Goal: Task Accomplishment & Management: Complete application form

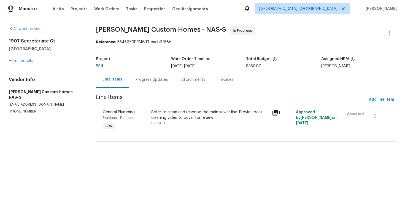
click at [155, 80] on div "Progress Updates" at bounding box center [151, 80] width 32 height 6
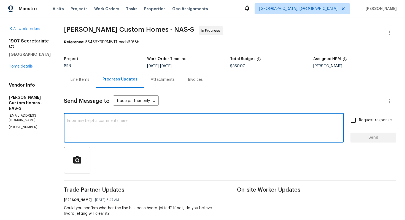
click at [141, 126] on textarea at bounding box center [203, 128] width 273 height 19
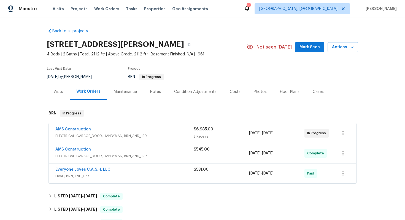
click at [103, 148] on div "AMS Construction" at bounding box center [124, 149] width 138 height 7
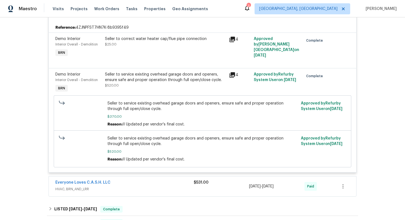
scroll to position [172, 0]
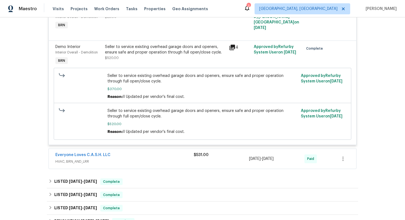
click at [124, 156] on div "Everyone Loves C.A.S.H. LLC" at bounding box center [124, 155] width 138 height 7
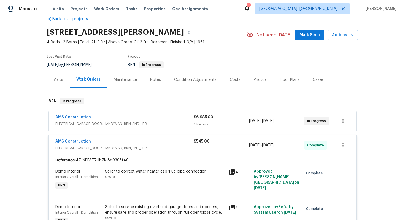
scroll to position [12, 0]
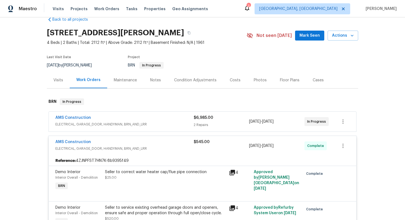
click at [150, 119] on div "AMS Construction" at bounding box center [124, 118] width 138 height 7
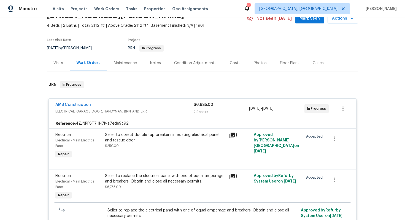
scroll to position [36, 0]
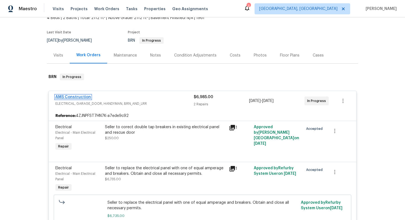
click at [75, 97] on link "AMS Construction" at bounding box center [73, 97] width 36 height 4
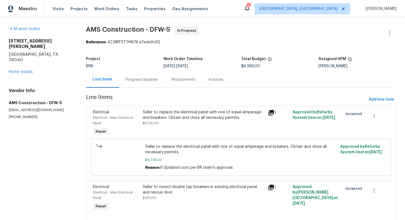
click at [206, 87] on div "Invoices" at bounding box center [216, 79] width 28 height 16
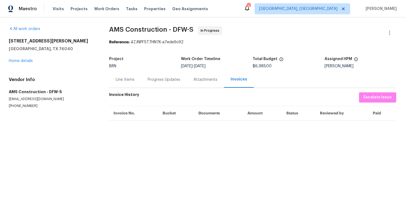
click at [167, 85] on div "Progress Updates" at bounding box center [164, 79] width 46 height 16
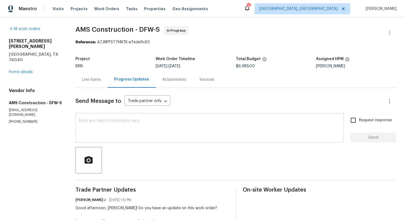
click at [139, 130] on textarea at bounding box center [210, 128] width 262 height 19
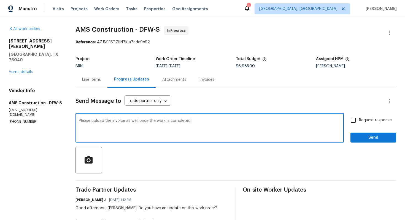
click at [96, 123] on textarea "Please upload the invoice as well once the work is completed." at bounding box center [210, 128] width 262 height 19
type textarea "Please upload the invoice as well once the work is completed."
click at [88, 82] on div "Line Items" at bounding box center [91, 80] width 19 height 6
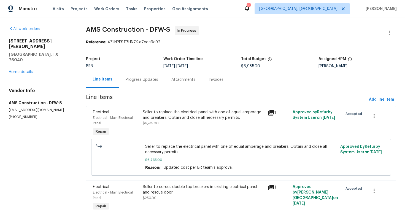
click at [129, 82] on div "Progress Updates" at bounding box center [142, 80] width 32 height 6
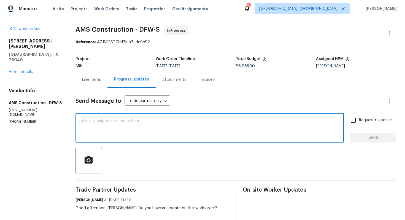
click at [153, 123] on textarea at bounding box center [210, 128] width 262 height 19
paste textarea "Please upload the invoice as well once the work is completed."
type textarea "Please upload the invoice as well once the work is completed."
click at [362, 118] on span "Request response" at bounding box center [375, 120] width 33 height 6
click at [359, 118] on input "Request response" at bounding box center [353, 120] width 12 height 12
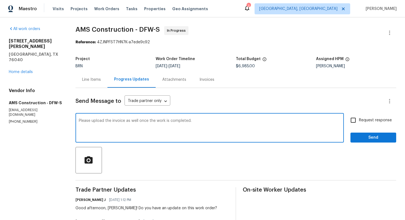
checkbox input "true"
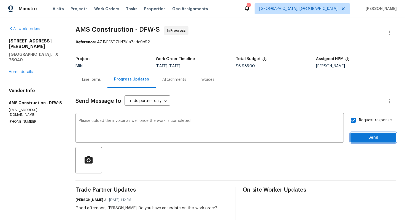
click at [366, 135] on span "Send" at bounding box center [373, 137] width 37 height 7
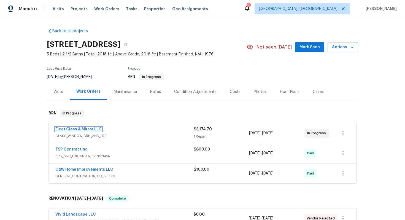
click at [88, 128] on link "Eleet Glass & Mirror LLC" at bounding box center [78, 129] width 46 height 4
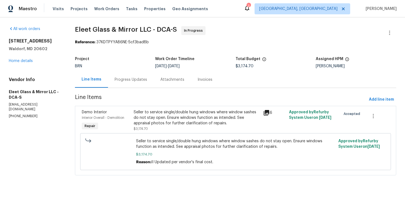
click at [142, 79] on div "Progress Updates" at bounding box center [131, 80] width 32 height 6
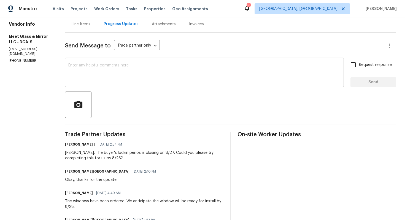
scroll to position [56, 0]
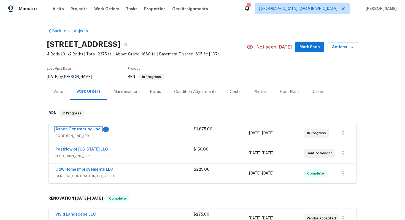
click at [77, 131] on link "Aspen Contracting, Inc." at bounding box center [78, 129] width 46 height 4
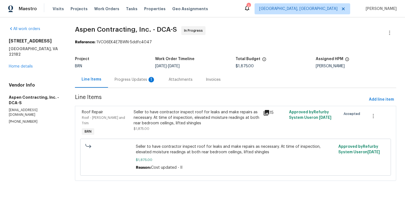
click at [141, 82] on div "Progress Updates 1" at bounding box center [135, 79] width 54 height 16
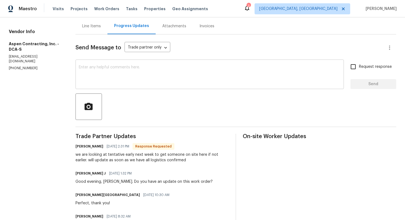
scroll to position [54, 0]
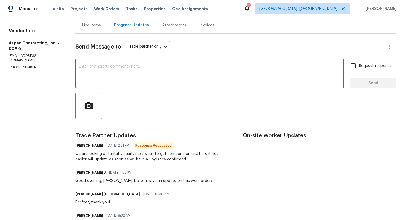
click at [143, 78] on textarea at bounding box center [210, 73] width 262 height 19
type textarea "Got it, please have the date confirmed by tomorrow."
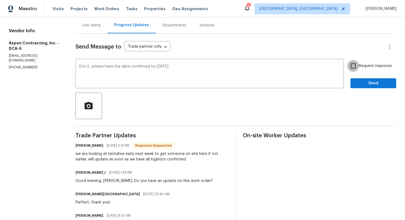
click at [354, 70] on input "Request response" at bounding box center [353, 66] width 12 height 12
checkbox input "true"
click at [358, 84] on span "Send" at bounding box center [373, 83] width 37 height 7
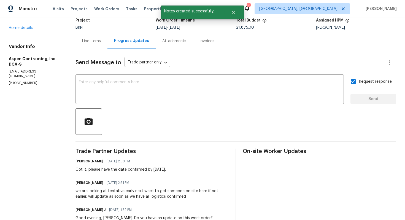
scroll to position [0, 0]
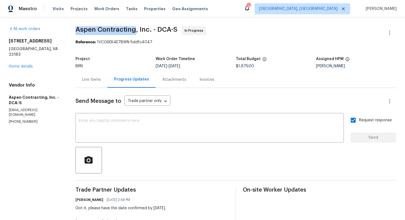
drag, startPoint x: 76, startPoint y: 30, endPoint x: 136, endPoint y: 31, distance: 60.3
copy span "Aspen Contracting"
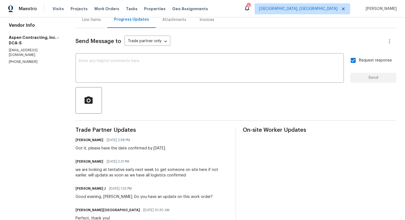
scroll to position [61, 0]
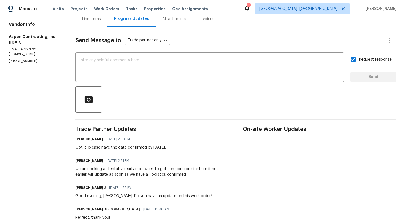
click at [127, 168] on div "we are looking at tentative early next week to get someone on site here if not …" at bounding box center [151, 171] width 153 height 11
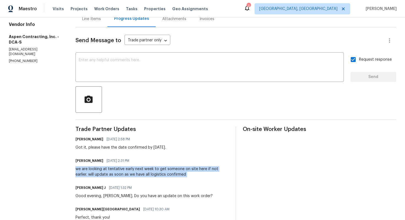
copy div "we are looking at tentative early next week to get someone on site here if not …"
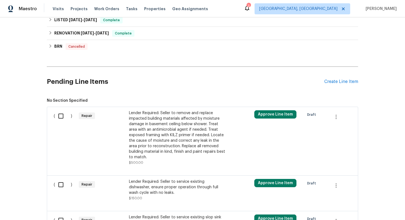
scroll to position [188, 0]
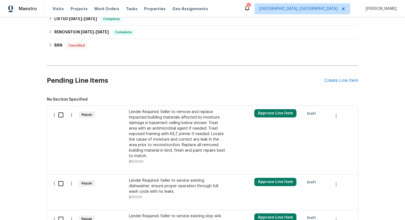
click at [144, 121] on div "Lender Required: Seller to remove and replace impacted building materials affec…" at bounding box center [177, 134] width 97 height 50
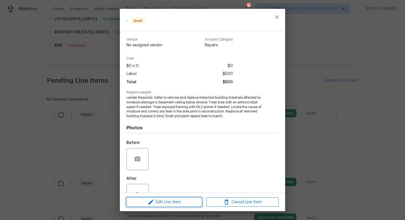
click at [156, 203] on span "Edit Line Item" at bounding box center [164, 202] width 72 height 7
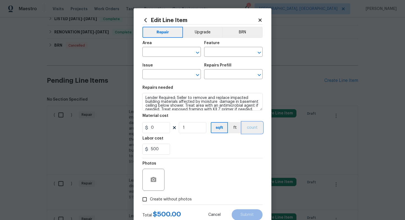
click at [251, 129] on button "count" at bounding box center [252, 127] width 21 height 11
click at [245, 31] on button "BRN" at bounding box center [242, 32] width 40 height 11
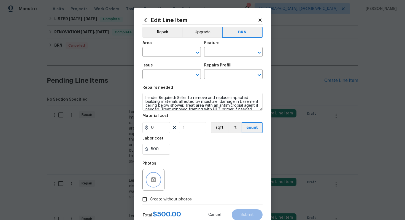
click at [152, 180] on icon "button" at bounding box center [154, 179] width 6 height 5
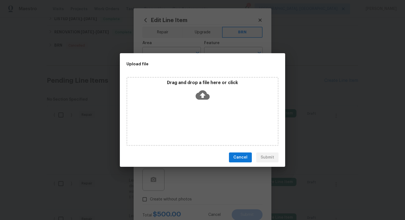
click at [201, 95] on icon at bounding box center [203, 95] width 14 height 14
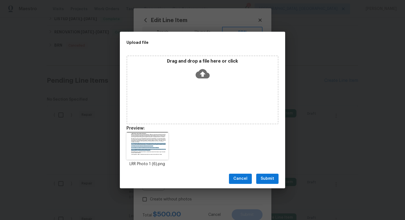
click at [268, 177] on span "Submit" at bounding box center [267, 178] width 13 height 7
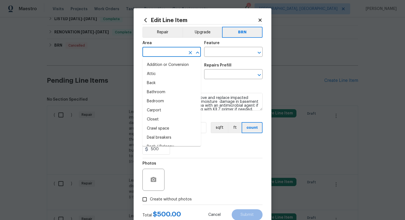
click at [174, 53] on input "text" at bounding box center [163, 52] width 43 height 9
type input "e"
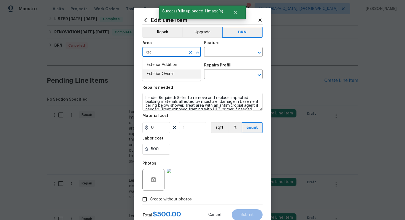
click at [168, 74] on li "Exterior Overall" at bounding box center [171, 73] width 58 height 9
type input "Exterior Overall"
click at [223, 53] on input "text" at bounding box center [225, 52] width 43 height 9
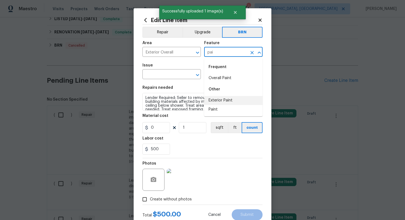
click at [222, 99] on li "Exterior Paint" at bounding box center [233, 100] width 58 height 9
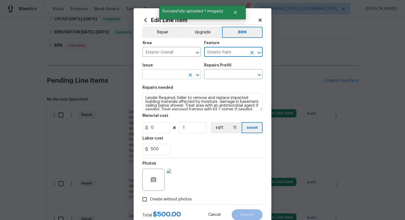
type input "Exterior Paint"
click at [169, 72] on input "text" at bounding box center [163, 74] width 43 height 9
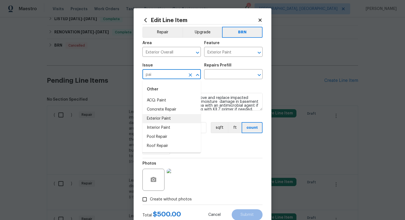
click at [168, 120] on li "Exterior Paint" at bounding box center [171, 118] width 58 height 9
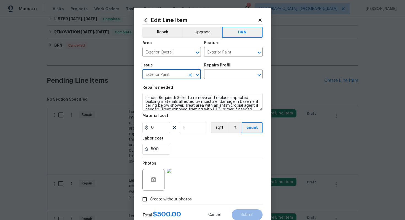
type input "Exterior Paint"
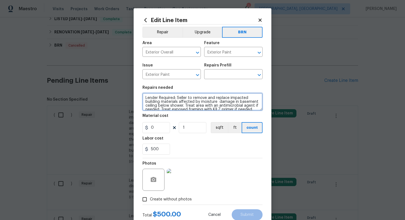
scroll to position [15, 0]
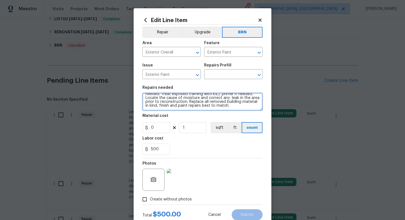
drag, startPoint x: 145, startPoint y: 99, endPoint x: 182, endPoint y: 116, distance: 41.6
click at [182, 116] on section "Repairs needed Lender Required: Seller to remove and replace impacted building …" at bounding box center [202, 119] width 120 height 75
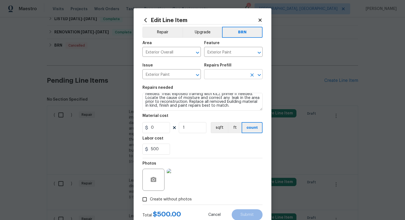
click at [222, 75] on input "text" at bounding box center [225, 74] width 43 height 9
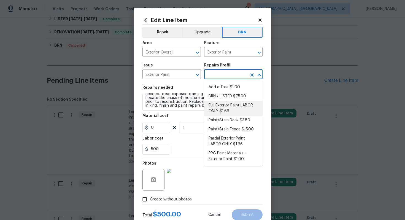
click at [227, 108] on li "Full Exterior Paint LABOR ONLY $1.66" at bounding box center [233, 108] width 58 height 15
type input "Overall Paint"
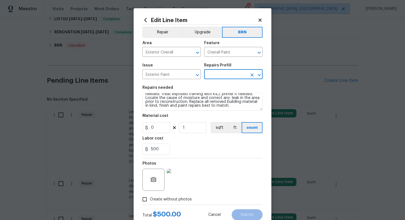
type input "Full Exterior Paint LABOR ONLY $1.66"
type textarea "Full Exterior Paint - Prep, mask and paint the exterior of the home. Ensure tha…"
type input "1.66"
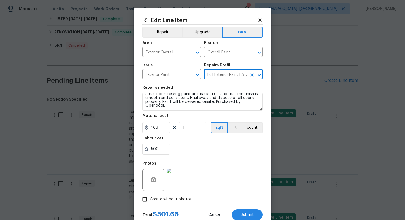
scroll to position [0, 0]
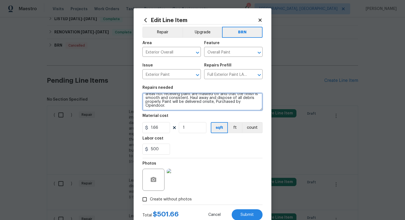
drag, startPoint x: 145, startPoint y: 98, endPoint x: 170, endPoint y: 120, distance: 33.7
click at [170, 120] on section "Repairs needed Full Exterior Paint - Prep, mask and paint the exterior of the h…" at bounding box center [202, 119] width 120 height 75
paste textarea "Lender Required: Seller to remove and replace impacted building materials affec…"
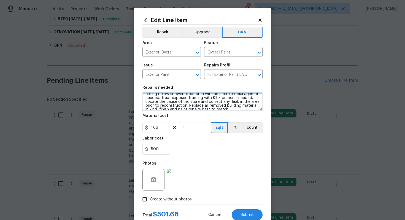
scroll to position [13, 0]
type textarea "Lender Required: Seller to remove and replace impacted building materials affec…"
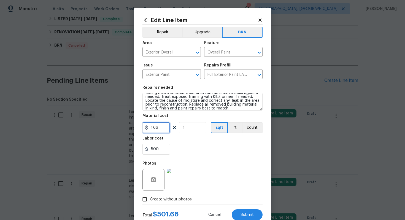
drag, startPoint x: 162, startPoint y: 126, endPoint x: 149, endPoint y: 126, distance: 13.0
click at [149, 126] on input "1.66" at bounding box center [156, 127] width 28 height 11
type input "0"
click at [256, 134] on section "Repairs needed Lender Required: Seller to remove and replace impacted building …" at bounding box center [202, 119] width 120 height 75
click at [256, 129] on button "count" at bounding box center [252, 127] width 21 height 11
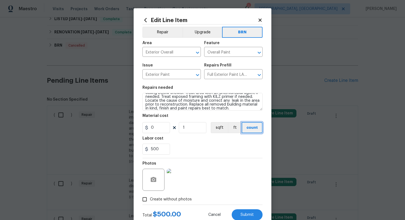
scroll to position [18, 0]
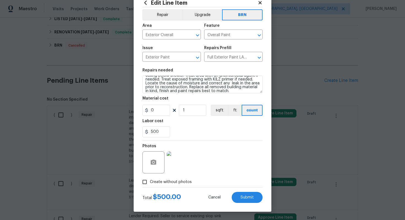
click at [223, 164] on div "Photos" at bounding box center [202, 159] width 120 height 36
click at [242, 197] on span "Submit" at bounding box center [246, 197] width 13 height 4
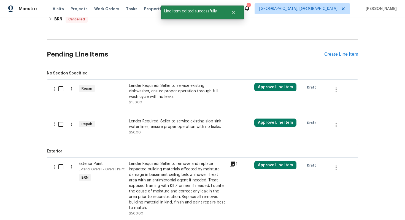
scroll to position [198, 0]
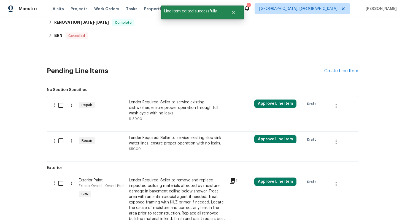
click at [178, 141] on div "Lender Required: Seller to service existing slop sink water lines, ensure prope…" at bounding box center [177, 140] width 97 height 11
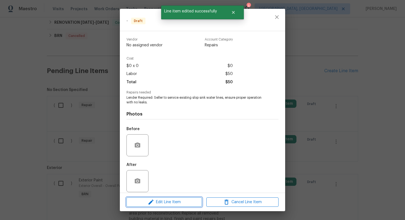
click at [169, 199] on span "Edit Line Item" at bounding box center [164, 202] width 72 height 7
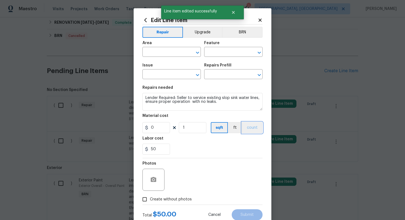
click at [252, 127] on button "count" at bounding box center [252, 127] width 21 height 11
click at [246, 31] on button "BRN" at bounding box center [242, 32] width 40 height 11
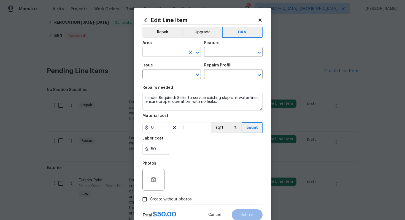
click at [162, 53] on input "text" at bounding box center [163, 52] width 43 height 9
click at [164, 67] on li "Plumbing" at bounding box center [171, 64] width 58 height 9
type input "Plumbing"
click at [212, 53] on input "text" at bounding box center [225, 52] width 43 height 9
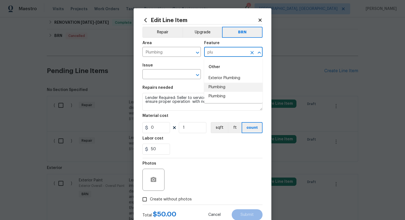
click at [220, 86] on li "Plumbing" at bounding box center [233, 87] width 58 height 9
click at [171, 74] on input "text" at bounding box center [163, 74] width 43 height 9
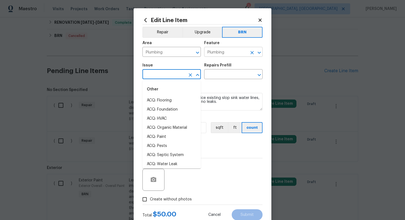
click at [217, 55] on input "Plumbing" at bounding box center [225, 52] width 43 height 9
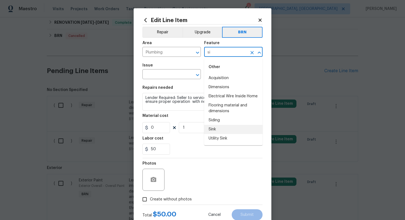
click at [220, 130] on li "Sink" at bounding box center [233, 129] width 58 height 9
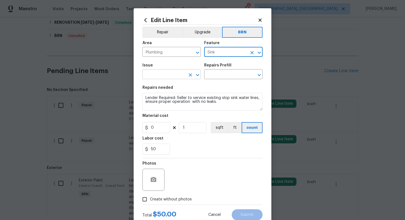
type input "Sink"
click at [161, 78] on input "text" at bounding box center [163, 74] width 43 height 9
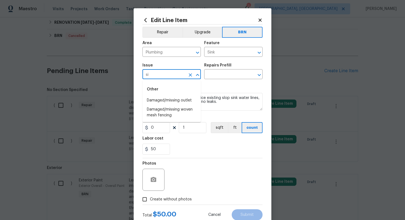
type input "s"
click at [170, 110] on li "General Plumbing" at bounding box center [171, 109] width 58 height 9
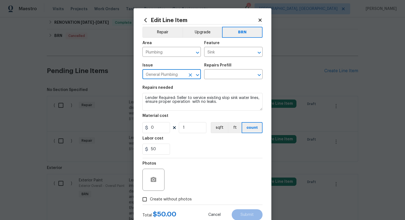
type input "General Plumbing"
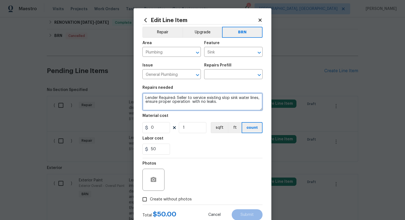
drag, startPoint x: 145, startPoint y: 97, endPoint x: 217, endPoint y: 112, distance: 73.8
click at [217, 112] on section "Repairs needed Lender Required: Seller to service existing slop sink water line…" at bounding box center [202, 119] width 120 height 75
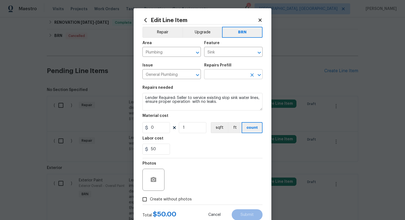
click at [235, 74] on input "text" at bounding box center [225, 74] width 43 height 9
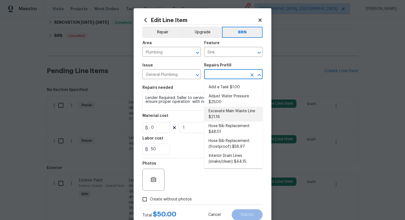
scroll to position [5, 0]
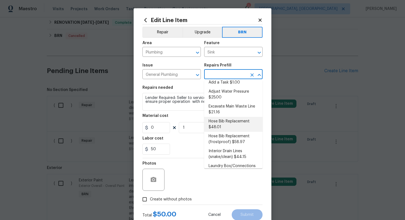
click at [230, 118] on li "Hose Bib Replacement $48.01" at bounding box center [233, 124] width 58 height 15
type input "Plumbing"
type input "Hose Bib Replacement $48.01"
type textarea "Remove the existing hose bib and replace it with a new hose bib. Ensure that th…"
type input "48.01"
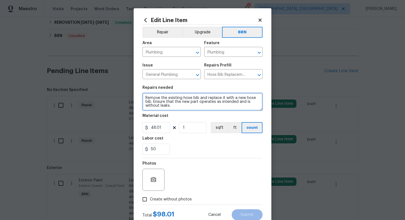
drag, startPoint x: 145, startPoint y: 98, endPoint x: 190, endPoint y: 114, distance: 47.9
click at [190, 114] on section "Repairs needed Remove the existing hose bib and replace it with a new hose bib.…" at bounding box center [202, 119] width 120 height 75
paste textarea "Lender Required: Seller to service existing slop sink water lines, ensure prope…"
type textarea "Lender Required: Seller to service existing slop sink water lines, ensure prope…"
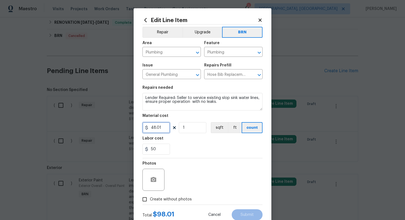
drag, startPoint x: 161, startPoint y: 127, endPoint x: 142, endPoint y: 128, distance: 19.3
click at [142, 128] on div "Edit Line Item Repair Upgrade BRN Area Plumbing ​ Feature Plumbing ​ Issue Gene…" at bounding box center [203, 118] width 138 height 221
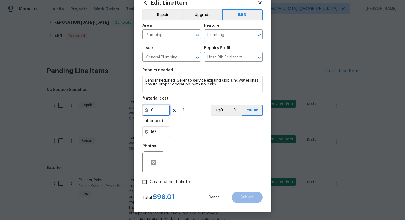
type input "0"
click at [204, 165] on div "Photos" at bounding box center [202, 159] width 120 height 36
click at [152, 159] on icon "button" at bounding box center [153, 162] width 7 height 7
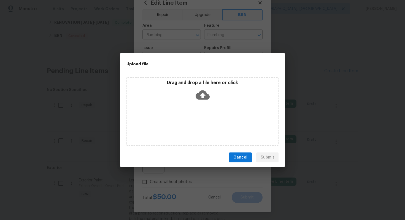
click at [198, 94] on icon at bounding box center [203, 94] width 14 height 9
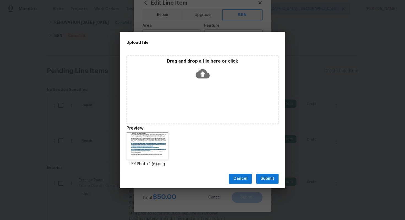
click at [268, 178] on span "Submit" at bounding box center [267, 178] width 13 height 7
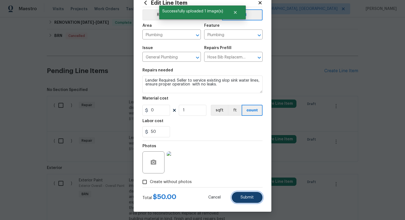
click at [249, 196] on span "Submit" at bounding box center [246, 197] width 13 height 4
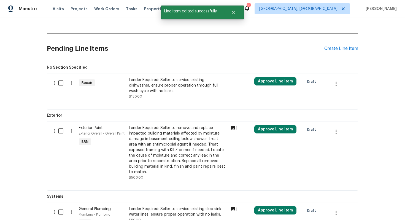
scroll to position [187, 0]
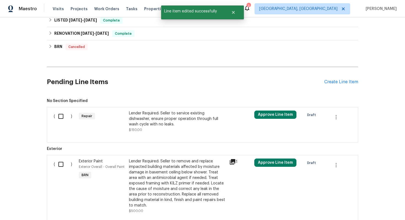
click at [173, 121] on div "Lender Required: Seller to service existing dishwasher, ensure proper operation…" at bounding box center [177, 118] width 97 height 17
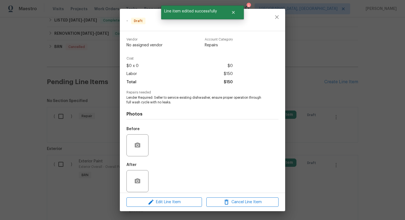
click at [174, 207] on div "Edit Line Item Cancel Line Item" at bounding box center [202, 202] width 165 height 18
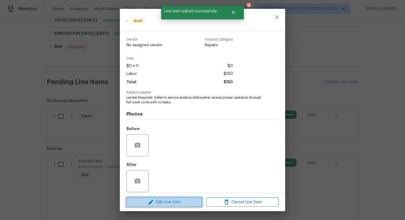
click at [181, 202] on span "Edit Line Item" at bounding box center [164, 202] width 72 height 7
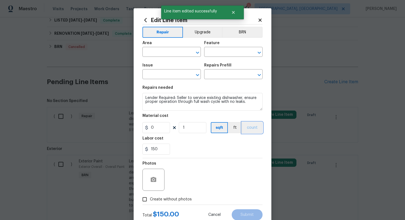
click at [254, 128] on button "count" at bounding box center [252, 127] width 21 height 11
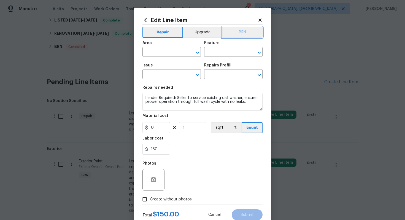
click at [243, 35] on button "BRN" at bounding box center [242, 32] width 40 height 11
click at [152, 180] on icon "button" at bounding box center [154, 179] width 6 height 5
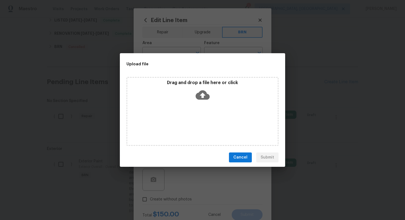
click at [200, 97] on icon at bounding box center [203, 94] width 14 height 9
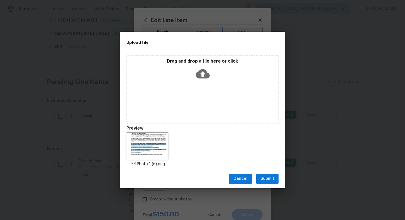
click at [268, 177] on span "Submit" at bounding box center [267, 178] width 13 height 7
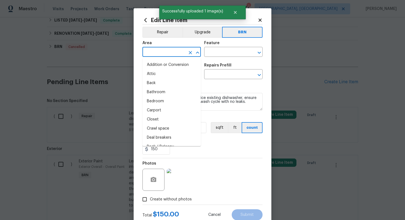
click at [172, 55] on input "text" at bounding box center [163, 52] width 43 height 9
click at [217, 99] on textarea "Lender Required: Seller to service existing dishwasher, ensure proper operation…" at bounding box center [202, 102] width 120 height 18
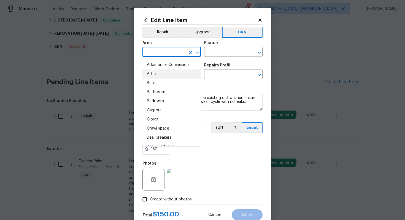
click at [172, 54] on input "text" at bounding box center [163, 52] width 43 height 9
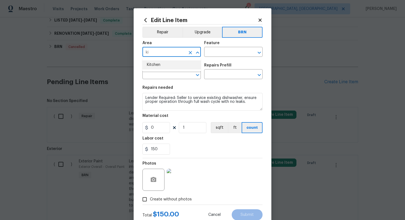
click at [169, 67] on li "Kitchen" at bounding box center [171, 64] width 58 height 9
type input "Kitchen"
click at [220, 52] on input "text" at bounding box center [225, 52] width 43 height 9
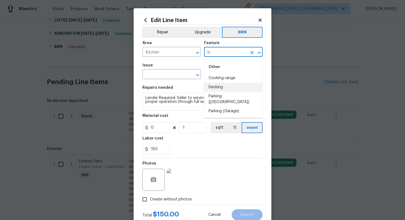
type input "k"
click at [221, 80] on li "Dishwasher" at bounding box center [233, 78] width 58 height 9
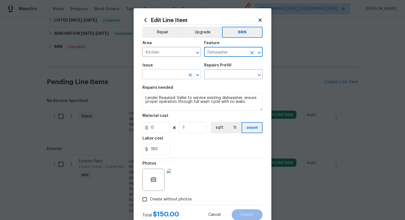
type input "Dishwasher"
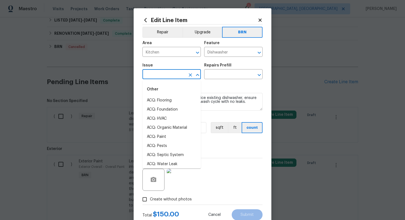
click at [164, 76] on input "text" at bounding box center [163, 74] width 43 height 9
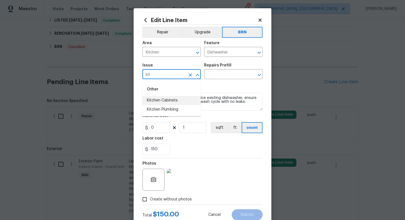
click at [166, 100] on li "Kitchen Cabinets" at bounding box center [171, 100] width 58 height 9
type input "Kitchen Cabinets"
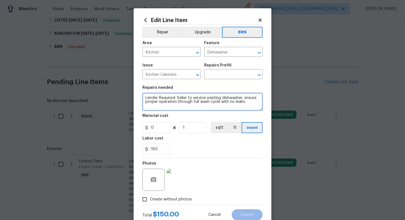
drag, startPoint x: 145, startPoint y: 99, endPoint x: 225, endPoint y: 113, distance: 81.4
click at [225, 114] on section "Repairs needed Lender Required: Seller to service existing dishwasher, ensure p…" at bounding box center [202, 119] width 120 height 75
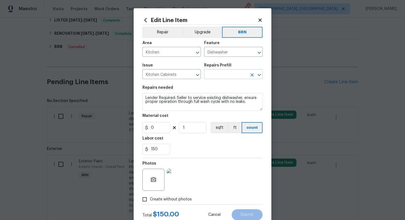
click at [230, 73] on input "text" at bounding box center [225, 74] width 43 height 9
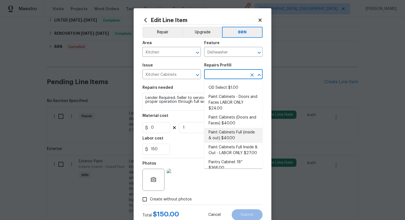
scroll to position [84, 0]
click at [229, 126] on li "Paint Cabinets Full (inside & out) $40.00" at bounding box center [233, 133] width 58 height 15
type input "Cabinets"
type input "Paint Cabinets Full (inside & out) $40.00"
type textarea "Prep, sand, mask and apply 2 coats of paint to the kitchen cabinet doors, inter…"
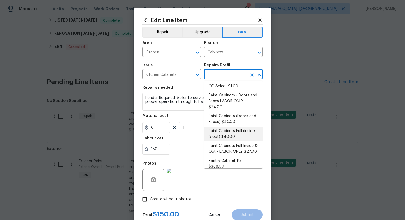
type input "40"
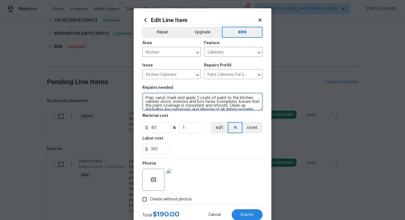
scroll to position [4, 0]
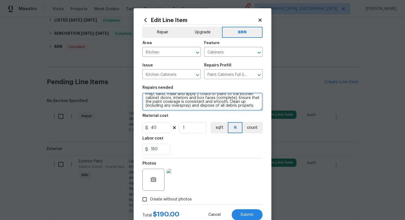
drag, startPoint x: 145, startPoint y: 98, endPoint x: 186, endPoint y: 121, distance: 46.9
click at [187, 121] on section "Repairs needed Prep, sand, mask and apply 2 coats of paint to the kitchen cabin…" at bounding box center [202, 119] width 120 height 75
paste textarea "Lender Required: Seller to service existing dishwasher, ensure proper operation…"
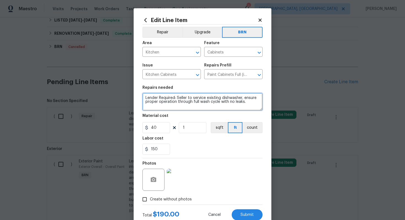
scroll to position [0, 0]
type textarea "Lender Required: Seller to service existing dishwasher, ensure proper operation…"
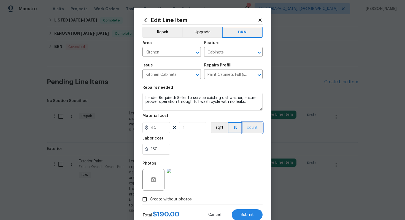
click at [254, 129] on button "count" at bounding box center [252, 127] width 20 height 11
click at [153, 128] on input "40" at bounding box center [156, 127] width 28 height 11
type input "0"
click at [190, 172] on div "Photos" at bounding box center [202, 176] width 120 height 36
click at [221, 162] on div "Photos" at bounding box center [202, 176] width 120 height 36
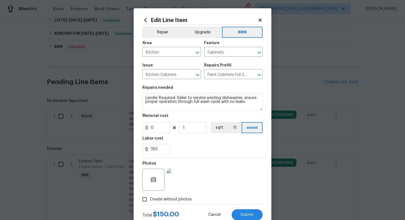
scroll to position [18, 0]
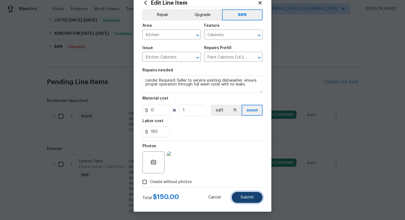
click at [248, 199] on span "Submit" at bounding box center [246, 197] width 13 height 4
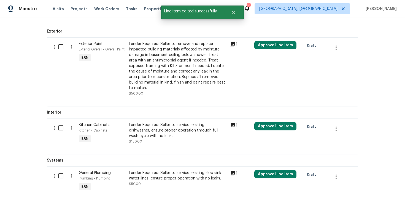
scroll to position [271, 0]
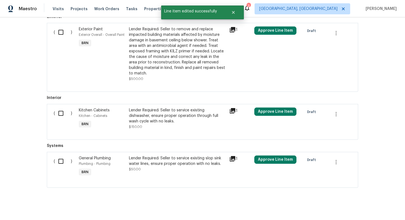
click at [62, 155] on input "checkbox" at bounding box center [63, 161] width 16 height 12
checkbox input "true"
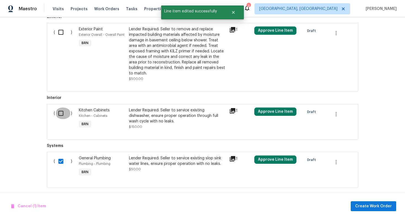
click at [59, 108] on input "checkbox" at bounding box center [63, 113] width 16 height 12
checkbox input "true"
click at [63, 35] on input "checkbox" at bounding box center [63, 32] width 16 height 12
checkbox input "true"
click at [376, 203] on span "Create Work Order" at bounding box center [373, 206] width 37 height 7
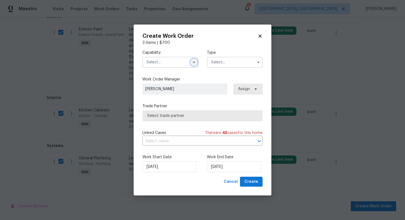
click at [193, 63] on icon "button" at bounding box center [194, 62] width 4 height 4
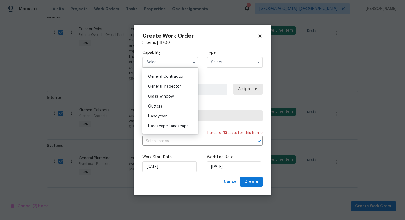
scroll to position [264, 0]
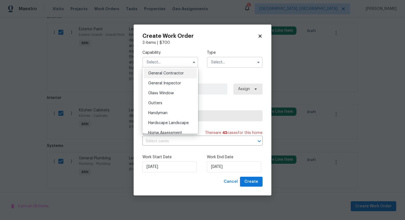
click at [184, 76] on div "General Contractor" at bounding box center [170, 73] width 53 height 10
type input "General Contractor"
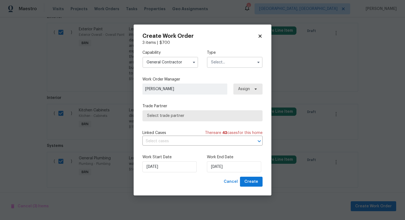
click at [239, 64] on input "text" at bounding box center [235, 62] width 56 height 11
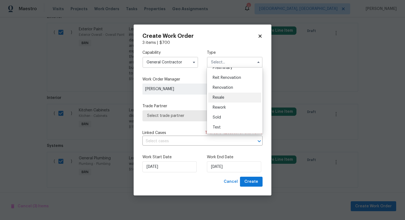
scroll to position [0, 0]
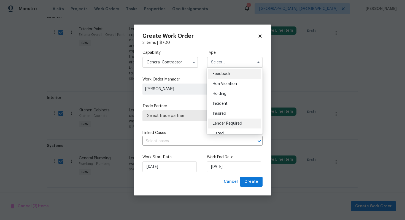
click at [233, 123] on span "Lender Required" at bounding box center [227, 123] width 29 height 4
type input "Lender Required"
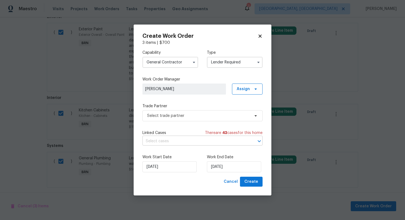
click at [195, 140] on input "text" at bounding box center [194, 141] width 105 height 9
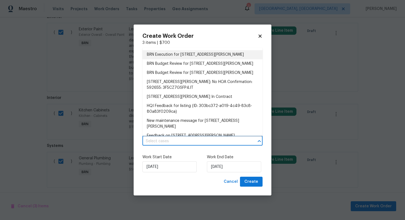
click at [199, 58] on li "BRN Execution for 6523 Charles Rd, North Olmsted, OH 44070" at bounding box center [202, 54] width 120 height 9
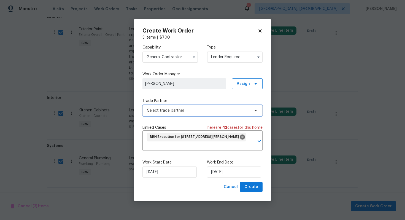
click at [176, 115] on span "Select trade partner" at bounding box center [202, 110] width 120 height 11
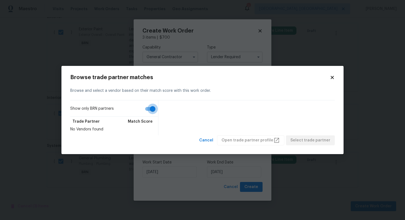
click at [148, 110] on input "Show only BRN partners" at bounding box center [152, 109] width 31 height 10
checkbox input "false"
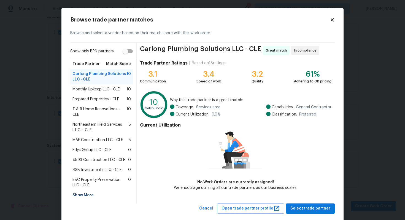
click at [100, 88] on span "Monthly Upkeep LLC - CLE" at bounding box center [95, 89] width 47 height 6
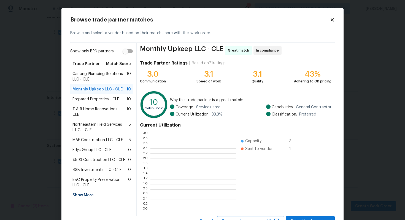
scroll to position [77, 86]
click at [99, 81] on span "Carlong Plumbing Solutions LLC - CLE" at bounding box center [99, 76] width 54 height 11
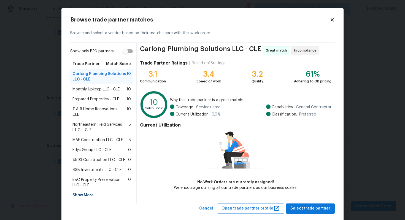
scroll to position [10, 0]
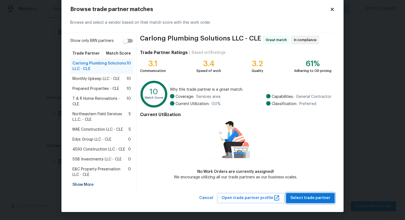
click at [323, 199] on span "Select trade partner" at bounding box center [310, 197] width 40 height 7
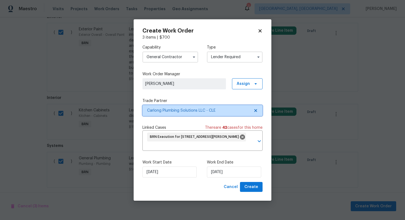
scroll to position [0, 0]
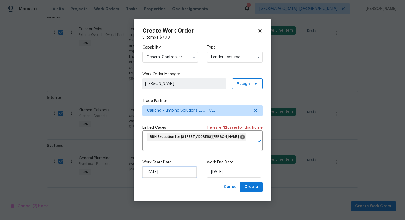
click at [156, 174] on input "[DATE]" at bounding box center [169, 171] width 54 height 11
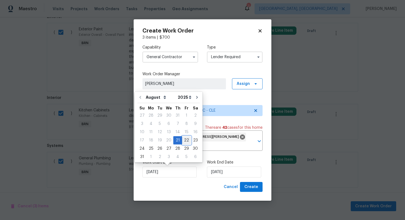
click at [184, 144] on div "22" at bounding box center [186, 140] width 9 height 8
type input "[DATE]"
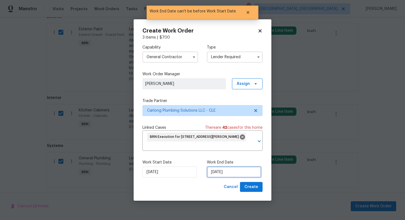
click at [216, 175] on input "[DATE]" at bounding box center [234, 171] width 54 height 11
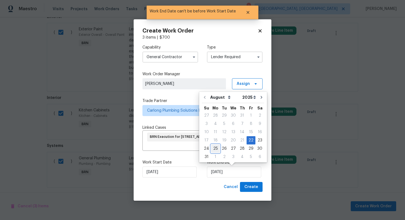
click at [217, 151] on div "25" at bounding box center [215, 149] width 9 height 8
type input "8/25/2025"
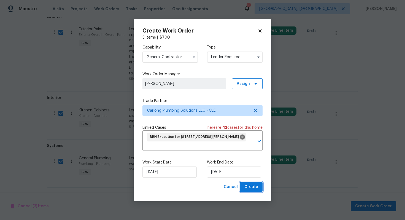
click at [248, 188] on span "Create" at bounding box center [251, 186] width 14 height 7
checkbox input "false"
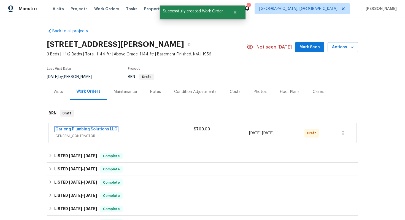
click at [63, 129] on link "Carlong Plumbing Solutions LLC" at bounding box center [86, 129] width 62 height 4
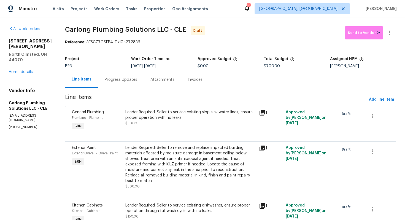
click at [131, 80] on div "Progress Updates" at bounding box center [121, 80] width 32 height 6
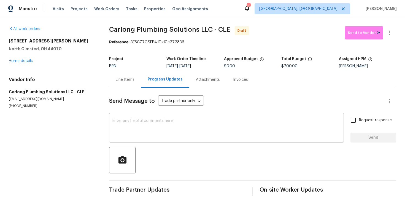
click at [215, 122] on textarea at bounding box center [226, 128] width 228 height 19
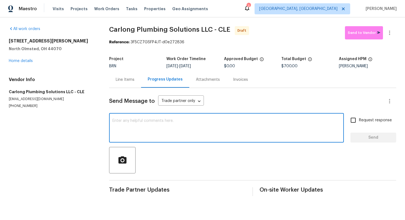
paste textarea "Hey! This is Ajay with Opendoor. I’m confirming a BRN Work Order for the proper…"
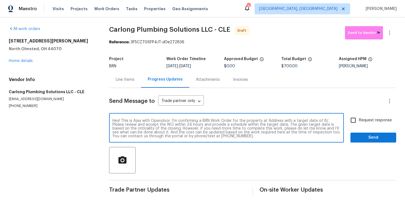
click at [275, 119] on textarea "Hey! This is Ajay with Opendoor. I’m confirming a BRN Work Order for the proper…" at bounding box center [226, 128] width 228 height 19
paste textarea "[STREET_ADDRESS][PERSON_NAME]"
click at [166, 125] on textarea "Hey! This is Ajay with Opendoor. I’m confirming a BRN Work Order for the proper…" at bounding box center [226, 128] width 228 height 19
type textarea "Hey! This is Ajay with Opendoor. I’m confirming a BRN Work Order for the proper…"
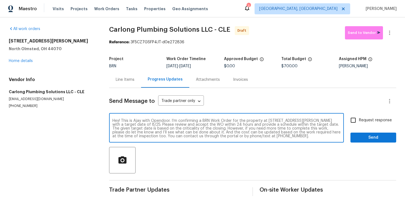
click at [356, 122] on input "Request response" at bounding box center [353, 120] width 12 height 12
checkbox input "true"
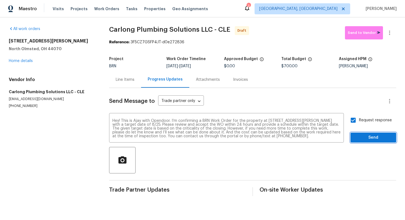
click at [361, 136] on span "Send" at bounding box center [373, 137] width 37 height 7
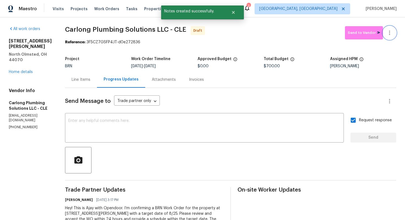
click at [390, 31] on icon "button" at bounding box center [389, 32] width 7 height 7
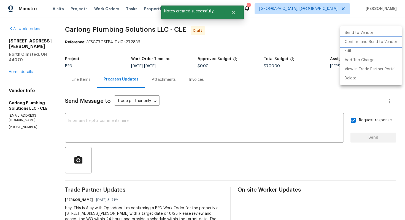
click at [386, 38] on li "Confirm and Send to Vendor" at bounding box center [370, 41] width 61 height 9
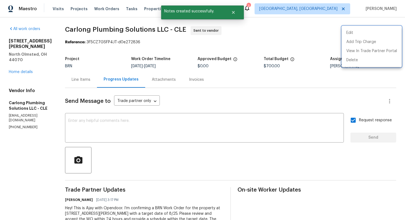
click at [284, 86] on div at bounding box center [202, 110] width 405 height 220
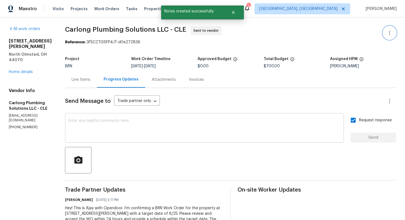
scroll to position [45, 0]
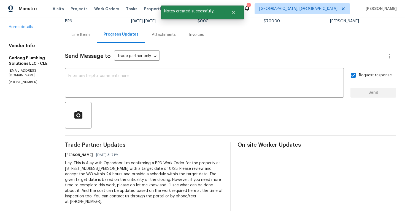
click at [199, 171] on div "Hey! This is Ajay with Opendoor. I’m confirming a BRN Work Order for the proper…" at bounding box center [144, 182] width 159 height 44
copy div "Trade Partner Updates Ajay Godson 08/21/2025 3:17 PM"
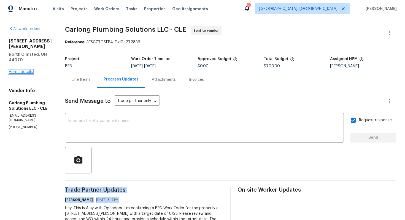
click at [27, 70] on link "Home details" at bounding box center [21, 72] width 24 height 4
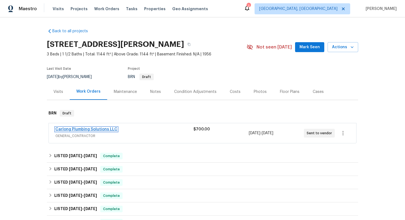
click at [66, 129] on link "Carlong Plumbing Solutions LLC" at bounding box center [86, 129] width 62 height 4
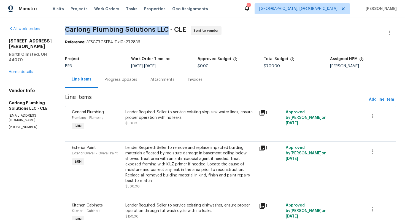
drag, startPoint x: 67, startPoint y: 30, endPoint x: 167, endPoint y: 28, distance: 100.2
click at [168, 28] on div "All work orders 6523 Charles Rd North Olmsted, OH 44070 Home details Vendor Inf…" at bounding box center [202, 133] width 405 height 233
copy span "Carlong Plumbing Solutions LLC"
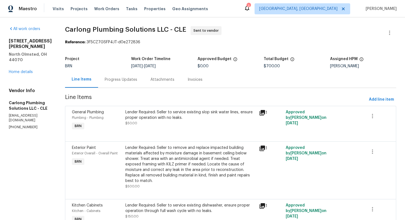
click at [231, 9] on div "Maestro Visits Projects Work Orders Tasks Properties Geo Assignments 3 Albuquer…" at bounding box center [202, 8] width 405 height 17
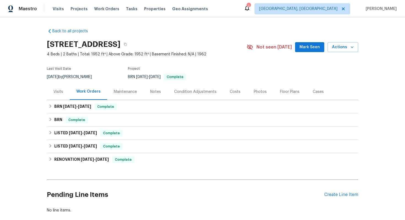
scroll to position [31, 0]
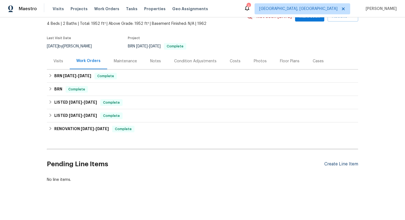
click at [325, 163] on div "Create Line Item" at bounding box center [341, 163] width 34 height 5
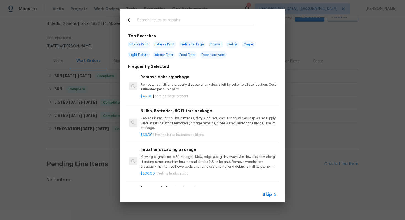
click at [266, 194] on span "Skip" at bounding box center [266, 195] width 9 height 6
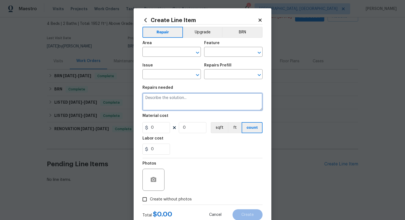
click at [205, 108] on textarea at bounding box center [202, 102] width 120 height 18
paste textarea "Rework. Received feedback the same two wasps nets are still on the back porch. …"
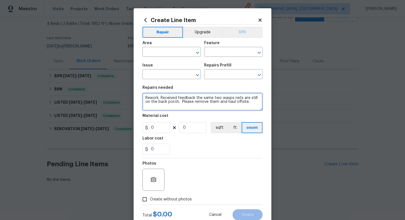
type textarea "Rework. Received feedback the same two wasps nets are still on the back porch. …"
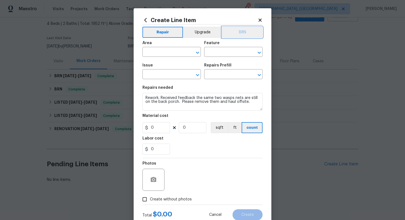
click at [252, 32] on button "BRN" at bounding box center [242, 32] width 40 height 11
click at [171, 52] on input "text" at bounding box center [163, 52] width 43 height 9
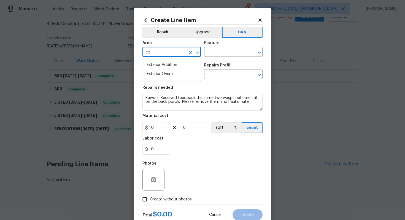
type input "e"
click at [178, 78] on li "Exterior Overall" at bounding box center [171, 73] width 58 height 9
type input "Exterior Overall"
click at [215, 52] on input "text" at bounding box center [225, 52] width 43 height 9
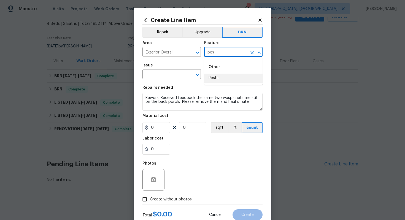
click at [217, 77] on li "Pests" at bounding box center [233, 78] width 58 height 9
type input "Pests"
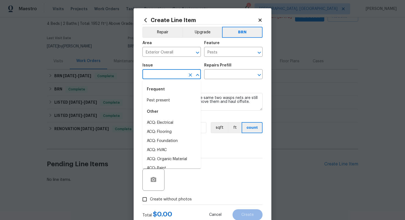
click at [164, 76] on input "text" at bounding box center [163, 74] width 43 height 9
click at [166, 99] on li "Pest present" at bounding box center [171, 100] width 58 height 9
type input "Pest present"
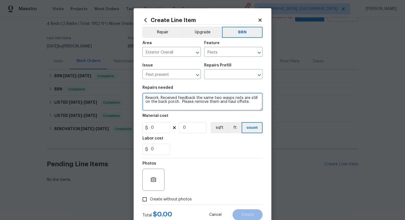
drag, startPoint x: 142, startPoint y: 98, endPoint x: 253, endPoint y: 106, distance: 111.0
click at [253, 106] on textarea "Rework. Received feedback the same two wasps nets are still on the back porch. …" at bounding box center [202, 102] width 120 height 18
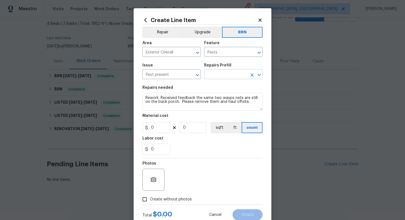
click at [233, 73] on input "text" at bounding box center [225, 74] width 43 height 9
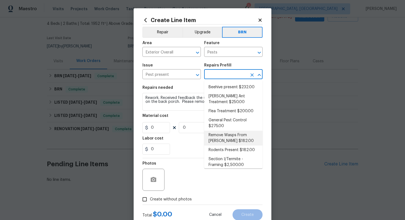
click at [227, 139] on li "Remove Wasps From Eaves $182.00" at bounding box center [233, 138] width 58 height 15
type input "Remove Wasps From Eaves $182.00"
type textarea "Remove Wasps From Eaves"
type input "182"
type input "1"
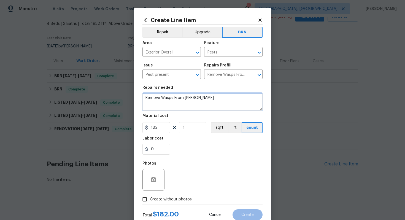
drag, startPoint x: 145, startPoint y: 99, endPoint x: 221, endPoint y: 102, distance: 76.3
click at [221, 102] on textarea "Remove Wasps From Eaves" at bounding box center [202, 102] width 120 height 18
paste textarea "work. Received feedback the same two wasps nets are still on the back porch. Pl…"
type textarea "Rework. Received feedback the same two wasps nets are still on the back porch. …"
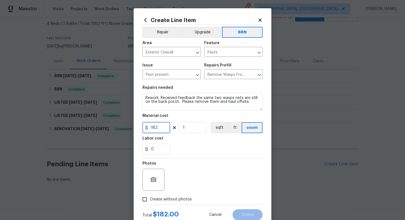
click at [159, 127] on input "182" at bounding box center [156, 127] width 28 height 11
type input "1"
click at [190, 166] on div "Photos" at bounding box center [202, 176] width 120 height 36
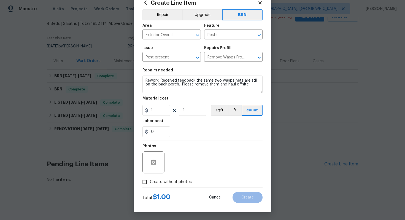
click at [173, 183] on span "Create without photos" at bounding box center [171, 182] width 42 height 6
click at [150, 183] on input "Create without photos" at bounding box center [144, 182] width 10 height 10
checkbox input "true"
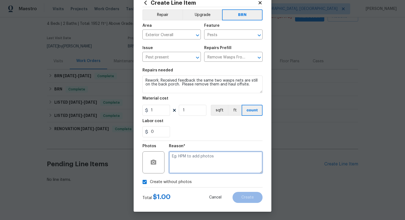
click at [189, 169] on textarea at bounding box center [216, 162] width 94 height 22
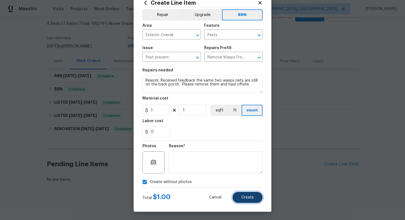
click at [245, 192] on button "Create" at bounding box center [247, 197] width 30 height 11
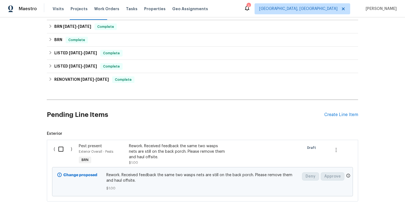
scroll to position [99, 0]
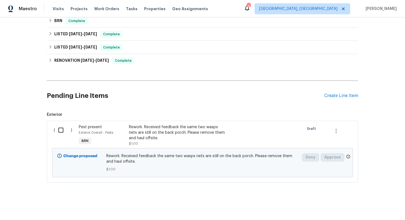
click at [62, 132] on input "checkbox" at bounding box center [63, 130] width 16 height 12
checkbox input "true"
click at [373, 203] on span "Create Work Order" at bounding box center [373, 206] width 37 height 7
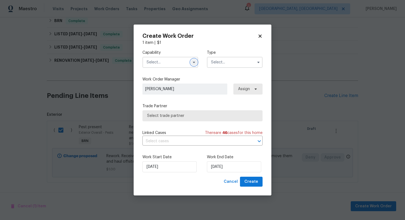
click at [194, 63] on icon "button" at bounding box center [194, 62] width 2 height 1
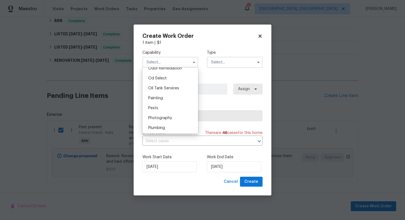
scroll to position [442, 0]
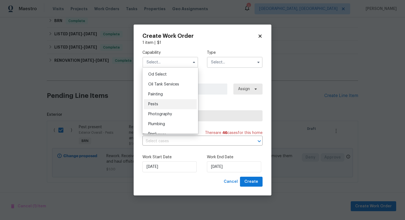
click at [173, 105] on div "Pests" at bounding box center [170, 104] width 53 height 10
type input "Pests"
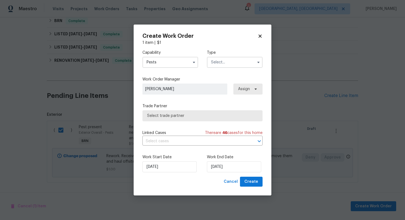
click at [233, 63] on input "text" at bounding box center [235, 62] width 56 height 11
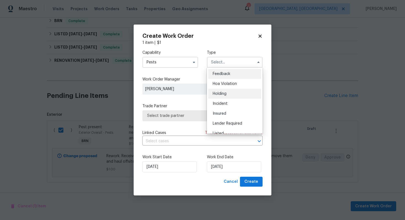
scroll to position [125, 0]
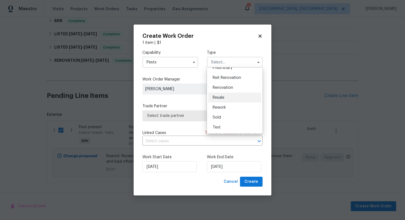
click at [232, 97] on div "Resale" at bounding box center [234, 98] width 53 height 10
type input "Resale"
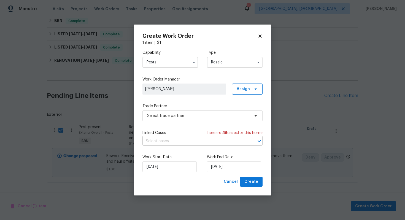
click at [193, 139] on input "text" at bounding box center [194, 141] width 105 height 9
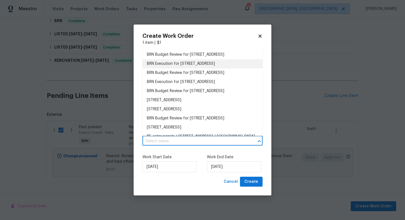
click at [194, 61] on li "BRN Execution for 14 Beaver Ave, West Milford, NJ 07480" at bounding box center [202, 63] width 120 height 9
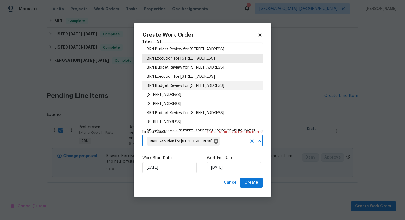
click at [214, 85] on li "BRN Budget Review for 14 Beaver Ave, West Milford, NJ 07480" at bounding box center [202, 85] width 120 height 9
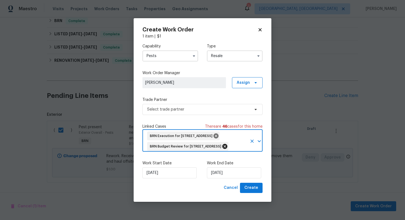
click at [227, 144] on icon at bounding box center [224, 146] width 5 height 5
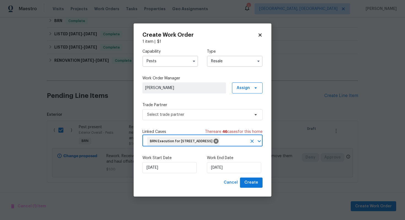
click at [223, 145] on input "text" at bounding box center [233, 141] width 27 height 9
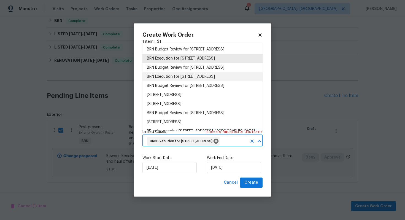
click at [209, 78] on li "BRN Execution for 14 Beaver Ave, West Milford, NJ 07480" at bounding box center [202, 76] width 120 height 9
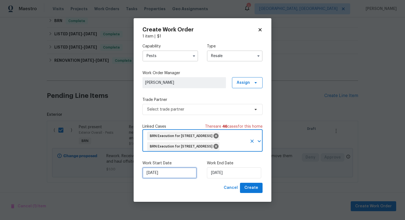
click at [161, 177] on input "[DATE]" at bounding box center [169, 172] width 54 height 11
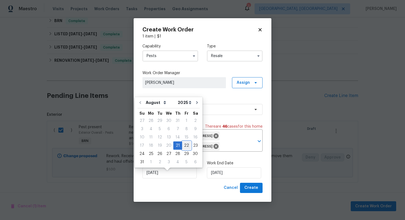
click at [183, 145] on div "22" at bounding box center [186, 146] width 9 height 8
type input "[DATE]"
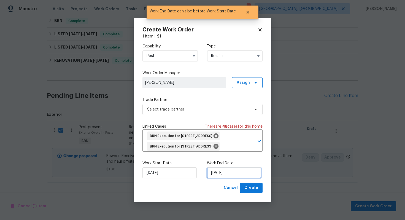
click at [217, 177] on input "[DATE]" at bounding box center [234, 172] width 54 height 11
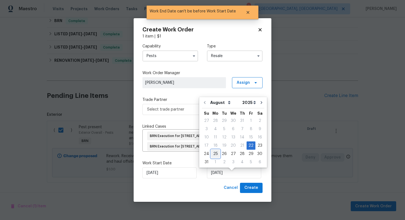
click at [215, 156] on div "25" at bounding box center [215, 154] width 9 height 8
type input "8/25/2025"
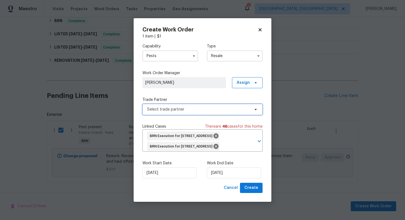
click at [227, 107] on span "Select trade partner" at bounding box center [198, 110] width 103 height 6
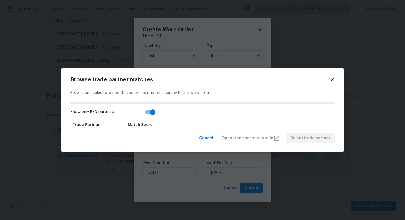
click at [150, 109] on input "Show only BRN partners" at bounding box center [152, 112] width 31 height 10
checkbox input "false"
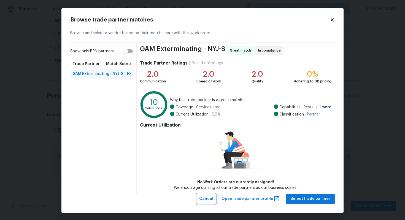
click at [213, 199] on span "Cancel" at bounding box center [206, 198] width 14 height 7
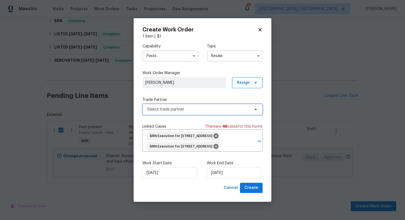
click at [219, 107] on span "Select trade partner" at bounding box center [198, 110] width 103 height 6
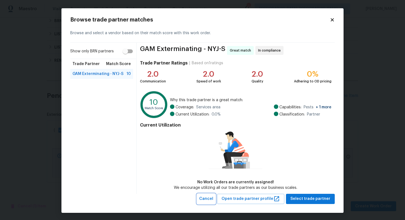
click at [213, 200] on span "Cancel" at bounding box center [206, 198] width 14 height 7
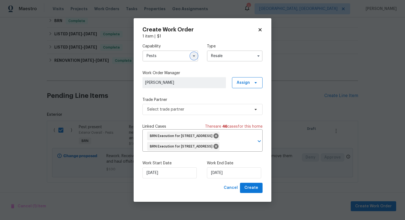
click at [195, 54] on button "button" at bounding box center [194, 56] width 7 height 7
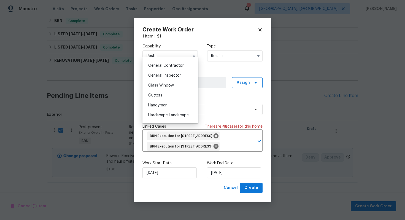
scroll to position [262, 0]
click at [169, 107] on div "Handyman" at bounding box center [170, 104] width 53 height 10
type input "Handyman"
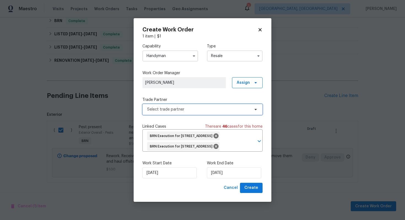
click at [174, 109] on span "Select trade partner" at bounding box center [202, 109] width 120 height 11
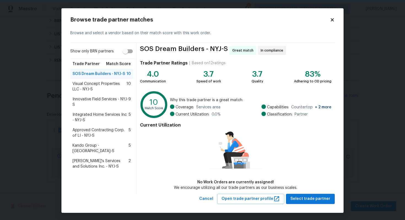
scroll to position [1, 0]
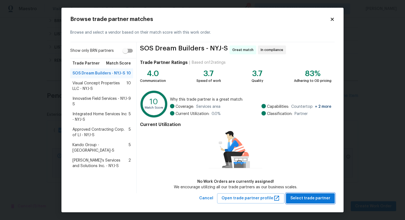
click at [308, 196] on span "Select trade partner" at bounding box center [310, 198] width 40 height 7
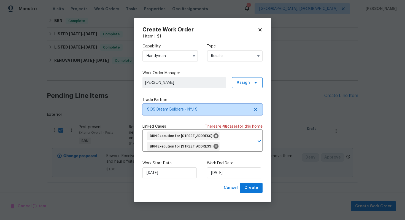
scroll to position [0, 0]
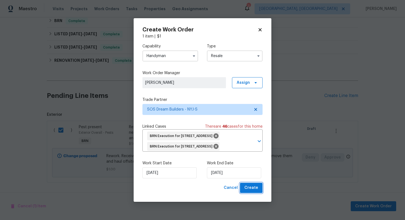
click at [249, 191] on span "Create" at bounding box center [251, 187] width 14 height 7
checkbox input "false"
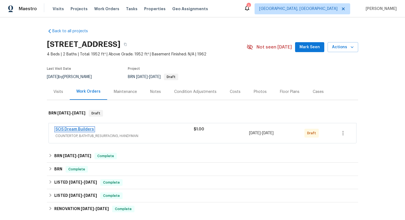
click at [70, 130] on link "SOS Dream Builders" at bounding box center [74, 129] width 39 height 4
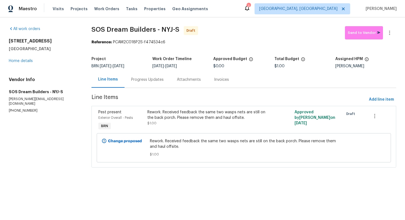
click at [148, 81] on div "Progress Updates" at bounding box center [147, 80] width 32 height 6
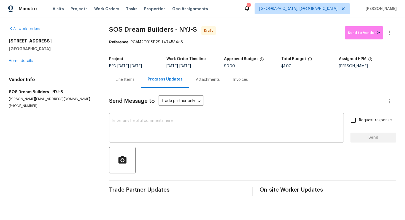
click at [207, 128] on textarea at bounding box center [226, 128] width 228 height 19
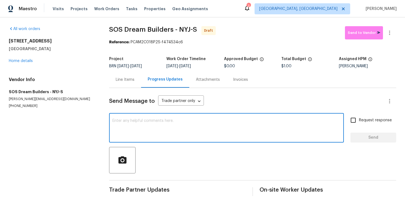
paste textarea "Hey! This is Ajay with Opendoor. I’m confirming a BRN Work Order for the proper…"
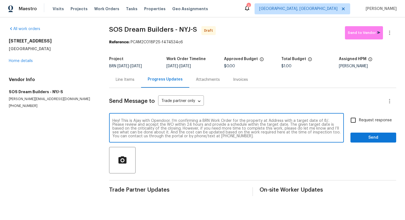
click at [276, 121] on textarea "Hey! This is Ajay with Opendoor. I’m confirming a BRN Work Order for the proper…" at bounding box center [226, 128] width 228 height 19
paste textarea "[STREET_ADDRESS]"
click at [154, 125] on textarea "Hey! This is Ajay with Opendoor. I’m confirming a BRN Work Order for the proper…" at bounding box center [226, 128] width 228 height 19
type textarea "Hey! This is Ajay with Opendoor. I’m confirming a BRN Work Order for the proper…"
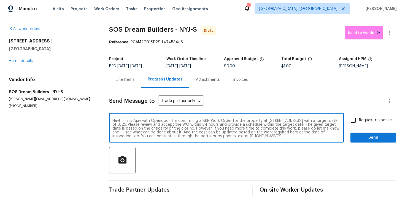
click at [371, 120] on span "Request response" at bounding box center [375, 120] width 33 height 6
click at [359, 120] on input "Request response" at bounding box center [353, 120] width 12 height 12
checkbox input "true"
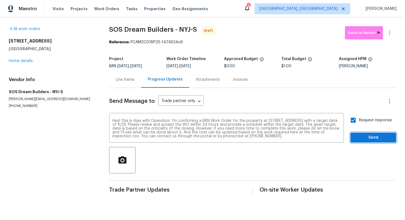
click at [370, 138] on span "Send" at bounding box center [373, 137] width 37 height 7
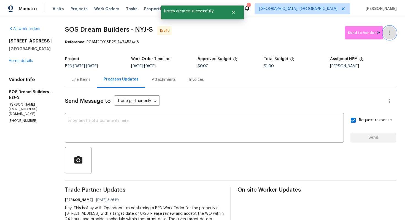
click at [389, 36] on icon "button" at bounding box center [389, 32] width 7 height 7
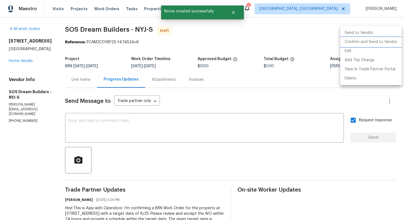
click at [387, 42] on li "Confirm and Send to Vendor" at bounding box center [370, 41] width 61 height 9
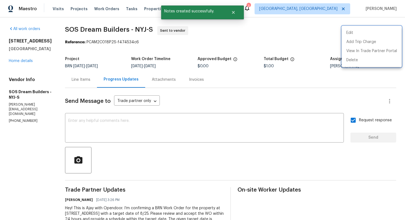
click at [244, 118] on div at bounding box center [202, 110] width 405 height 220
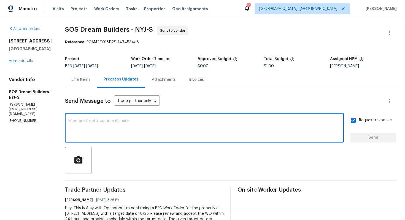
click at [238, 122] on textarea at bounding box center [204, 128] width 272 height 19
click at [89, 80] on div "Line Items" at bounding box center [81, 80] width 19 height 6
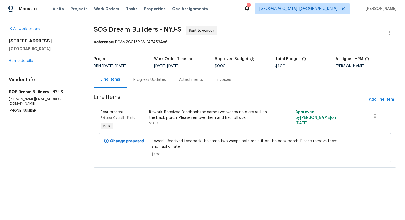
click at [136, 81] on div "Progress Updates" at bounding box center [149, 80] width 32 height 6
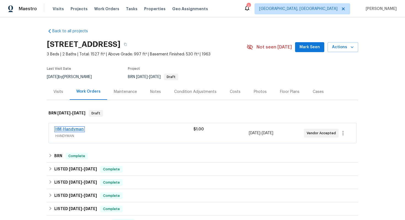
click at [70, 129] on link "HM-Handyman" at bounding box center [69, 129] width 28 height 4
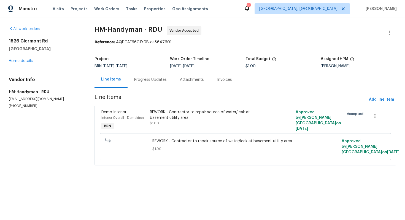
click at [149, 80] on div "Progress Updates" at bounding box center [150, 80] width 32 height 6
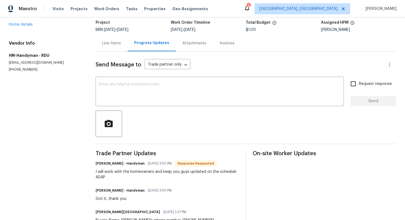
scroll to position [37, 0]
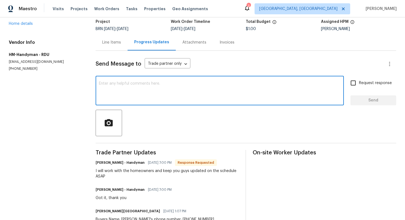
click at [188, 97] on textarea at bounding box center [220, 91] width 242 height 19
type textarea "Can I get an update on this [PERSON_NAME]?"
click at [367, 87] on label "Request response" at bounding box center [369, 83] width 44 height 12
click at [359, 87] on input "Request response" at bounding box center [353, 83] width 12 height 12
checkbox input "true"
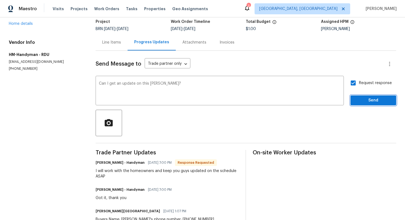
click at [369, 104] on button "Send" at bounding box center [373, 100] width 46 height 10
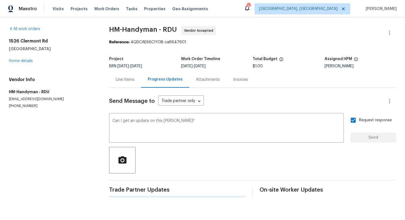
scroll to position [0, 0]
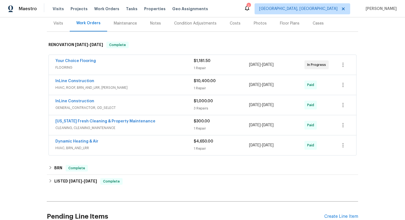
scroll to position [121, 0]
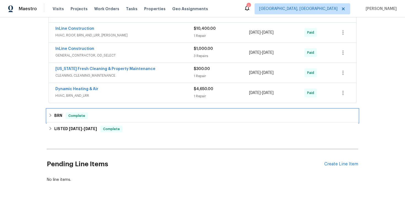
click at [79, 115] on span "Complete" at bounding box center [76, 116] width 21 height 6
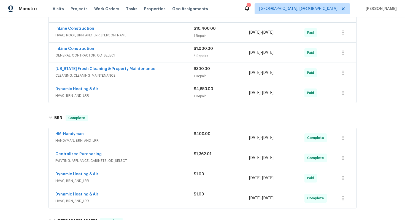
click at [98, 137] on div "HM-Handyman" at bounding box center [124, 134] width 138 height 7
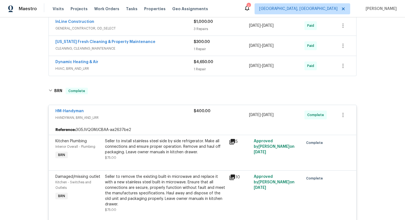
scroll to position [382, 0]
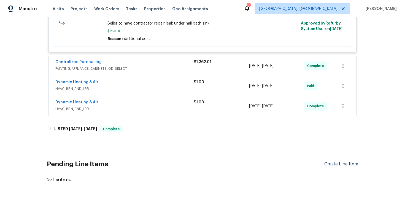
click at [339, 164] on div "Create Line Item" at bounding box center [341, 163] width 34 height 5
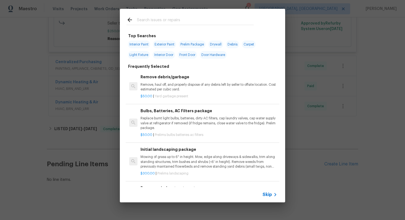
click at [268, 195] on span "Skip" at bounding box center [266, 195] width 9 height 6
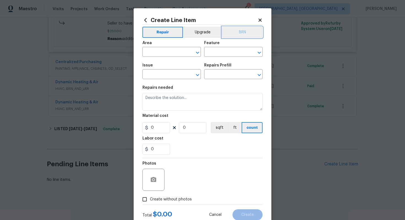
click at [237, 37] on button "BRN" at bounding box center [242, 32] width 40 height 11
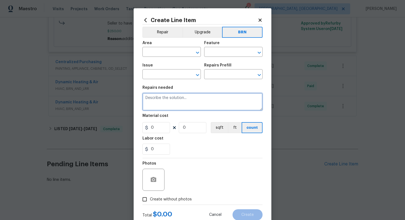
click at [200, 101] on textarea at bounding box center [202, 102] width 120 height 18
paste textarea "Inspector returned to the property and tested the drain in the half bath along …"
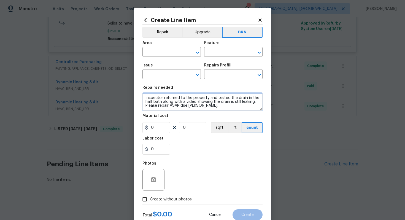
type textarea "Inspector returned to the property and tested the drain in the half bath along …"
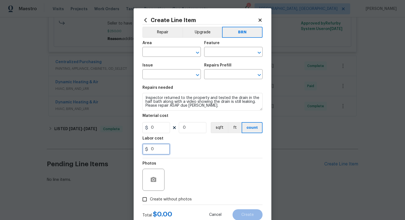
click at [151, 150] on input "0" at bounding box center [156, 148] width 28 height 11
click at [163, 150] on input "0" at bounding box center [156, 148] width 28 height 11
type input "1"
click at [163, 52] on input "text" at bounding box center [163, 52] width 43 height 9
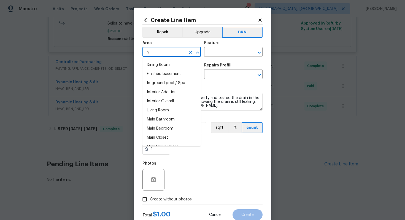
type input "i"
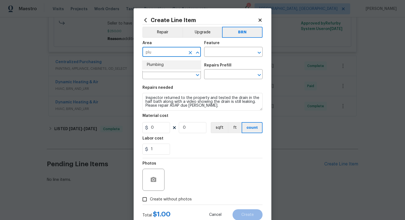
click at [164, 63] on li "Plumbing" at bounding box center [171, 64] width 58 height 9
type input "Plumbing"
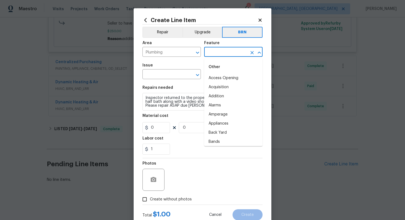
click at [208, 51] on input "text" at bounding box center [225, 52] width 43 height 9
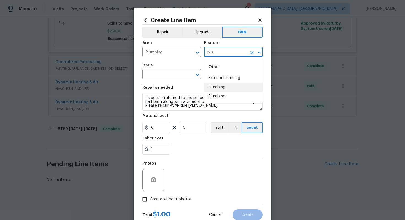
click at [217, 86] on li "Plumbing" at bounding box center [233, 87] width 58 height 9
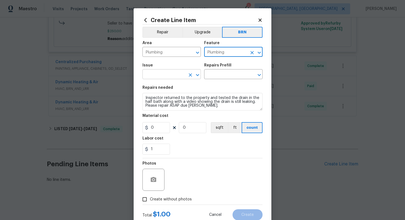
type input "Plumbing"
click at [170, 75] on input "text" at bounding box center [163, 74] width 43 height 9
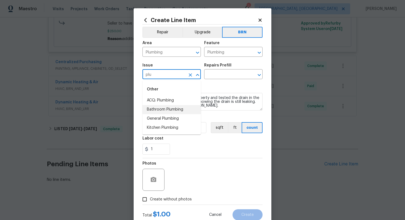
click at [172, 107] on li "Bathroom Plumbing" at bounding box center [171, 109] width 58 height 9
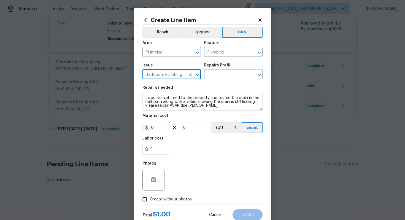
type input "Bathroom Plumbing"
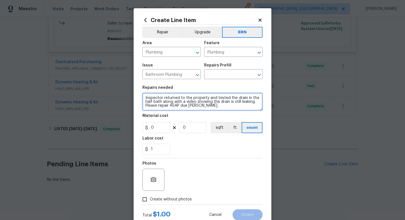
drag, startPoint x: 144, startPoint y: 98, endPoint x: 204, endPoint y: 109, distance: 61.0
click at [204, 109] on textarea "Inspector returned to the property and tested the drain in the half bath along …" at bounding box center [202, 102] width 120 height 18
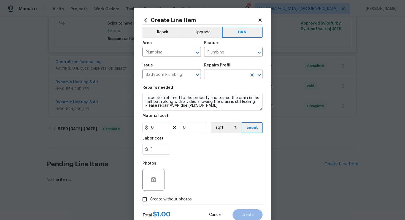
click at [219, 74] on input "text" at bounding box center [225, 74] width 43 height 9
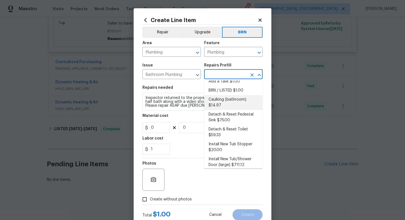
scroll to position [30, 0]
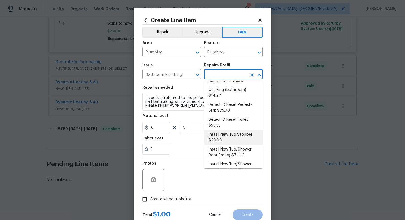
click at [220, 136] on li "Install New Tub Stopper $20.00" at bounding box center [233, 137] width 58 height 15
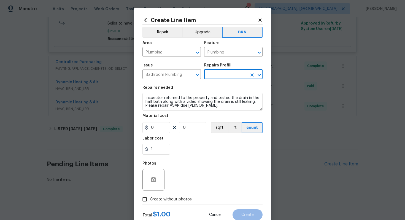
type textarea "Install a new bath tub drain stopper. Ensure that the finish matches the existi…"
type input "1"
type input "Install New Tub Stopper $20.00"
type input "20"
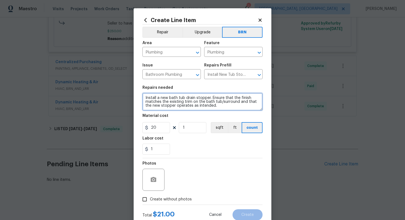
drag, startPoint x: 145, startPoint y: 99, endPoint x: 223, endPoint y: 109, distance: 79.5
click at [224, 110] on textarea "Install a new bath tub drain stopper. Ensure that the finish matches the existi…" at bounding box center [202, 102] width 120 height 18
paste textarea "pector returned to the property and tested the drain in the half bath along wit…"
type textarea "Inspector returned to the property and tested the drain in the half bath along …"
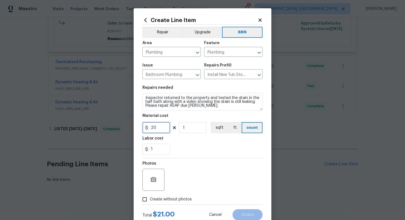
click at [153, 128] on input "20" at bounding box center [156, 127] width 28 height 11
type input "0"
click at [212, 163] on div "Photos" at bounding box center [202, 176] width 120 height 36
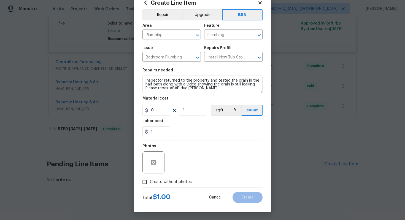
click at [178, 180] on span "Create without photos" at bounding box center [171, 182] width 42 height 6
click at [150, 180] on input "Create without photos" at bounding box center [144, 182] width 10 height 10
checkbox input "true"
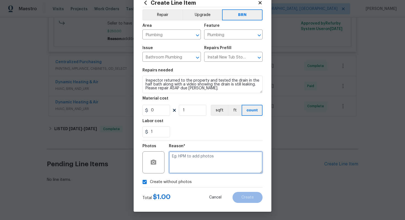
click at [196, 163] on textarea at bounding box center [216, 162] width 94 height 22
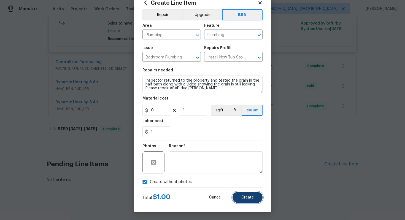
click at [245, 195] on button "Create" at bounding box center [247, 197] width 30 height 11
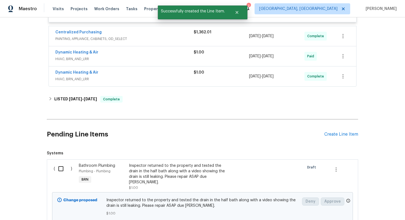
scroll to position [426, 0]
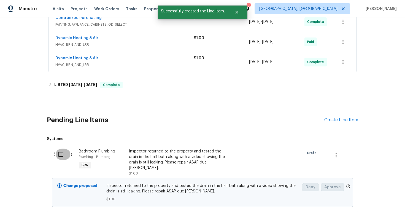
click at [65, 157] on input "checkbox" at bounding box center [63, 154] width 16 height 12
checkbox input "true"
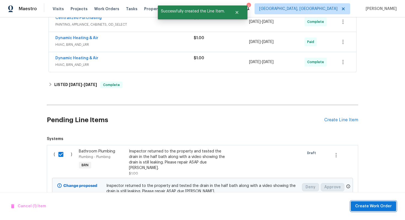
click at [371, 204] on span "Create Work Order" at bounding box center [373, 206] width 37 height 7
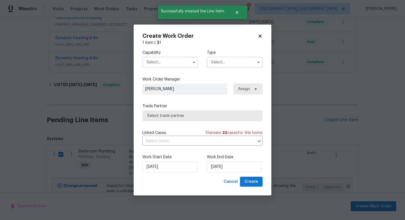
click at [194, 58] on span at bounding box center [194, 62] width 8 height 8
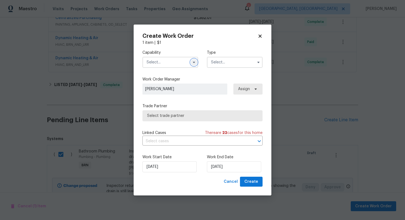
click at [194, 61] on icon "button" at bounding box center [194, 62] width 4 height 4
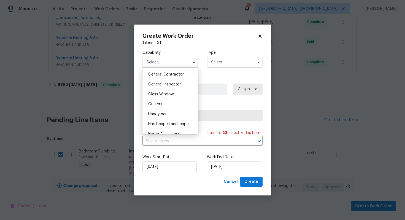
scroll to position [263, 0]
click at [170, 112] on div "Handyman" at bounding box center [170, 114] width 53 height 10
type input "Handyman"
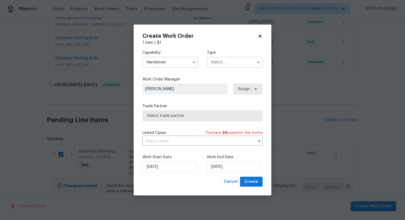
click at [221, 66] on input "text" at bounding box center [235, 62] width 56 height 11
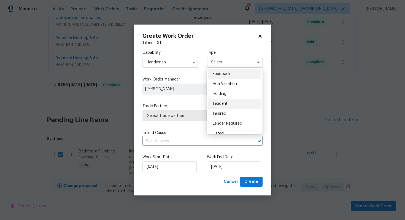
scroll to position [125, 0]
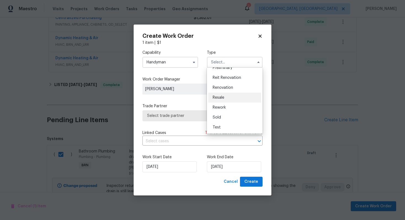
click at [223, 98] on span "Resale" at bounding box center [219, 98] width 12 height 4
type input "Resale"
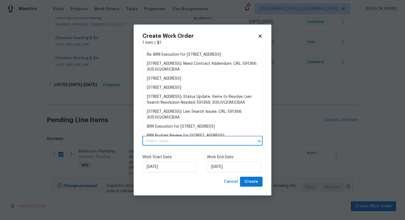
click at [187, 142] on input "text" at bounding box center [194, 141] width 105 height 9
click at [204, 55] on li "Re: BRN Execution for 1877 Courtland Blvd, Deltona, FL 32738" at bounding box center [202, 54] width 120 height 9
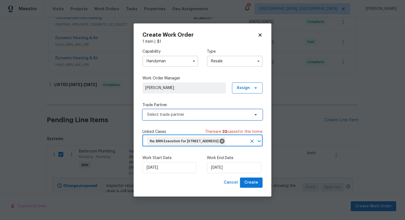
click at [188, 112] on span "Select trade partner" at bounding box center [198, 115] width 103 height 6
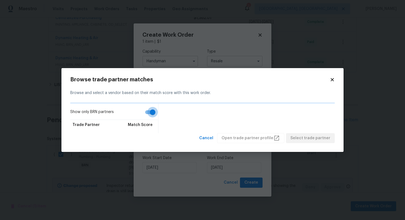
click at [148, 114] on input "Show only BRN partners" at bounding box center [152, 112] width 31 height 10
checkbox input "false"
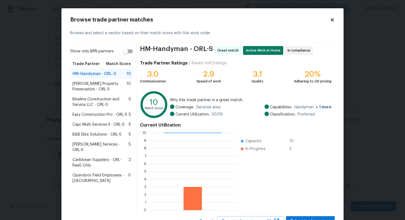
scroll to position [23, 0]
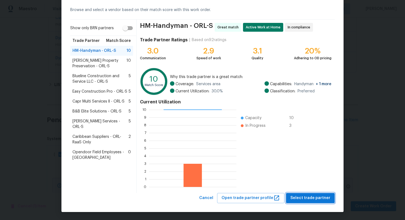
click at [305, 201] on span "Select trade partner" at bounding box center [310, 197] width 40 height 7
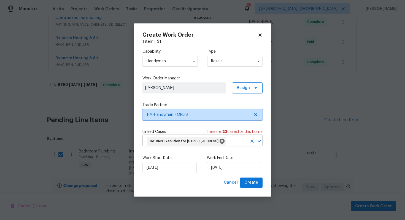
scroll to position [0, 0]
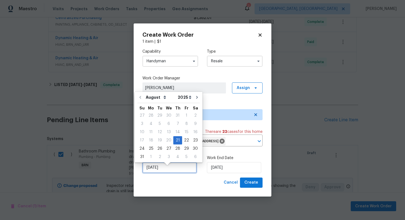
click at [153, 173] on input "[DATE]" at bounding box center [169, 167] width 54 height 11
click at [177, 141] on div "21" at bounding box center [177, 140] width 9 height 8
click at [218, 173] on input "[DATE]" at bounding box center [234, 167] width 54 height 11
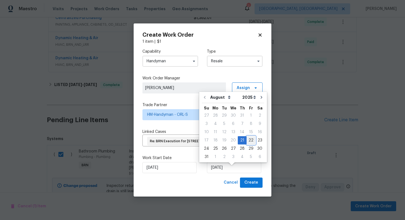
click at [248, 139] on div "22" at bounding box center [250, 140] width 9 height 8
type input "[DATE]"
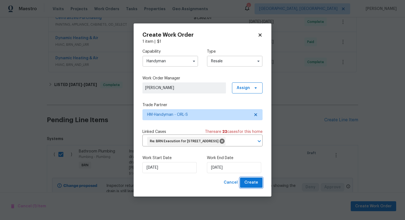
click at [251, 186] on span "Create" at bounding box center [251, 182] width 14 height 7
checkbox input "false"
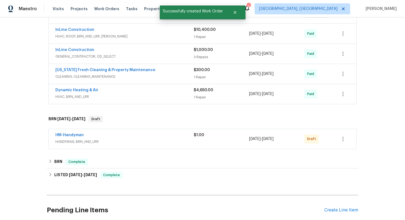
scroll to position [109, 0]
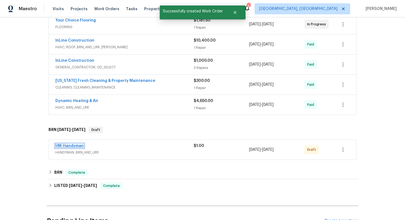
click at [80, 146] on link "HM-Handyman" at bounding box center [69, 146] width 28 height 4
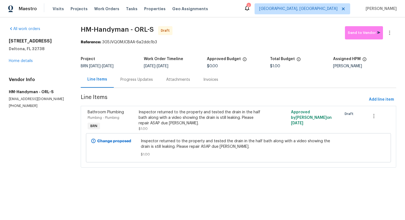
click at [138, 83] on div "Progress Updates" at bounding box center [137, 79] width 46 height 16
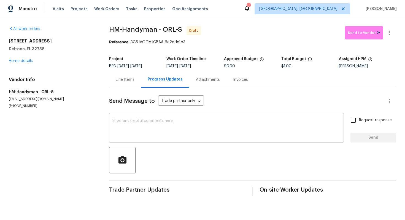
click at [151, 125] on textarea at bounding box center [226, 128] width 228 height 19
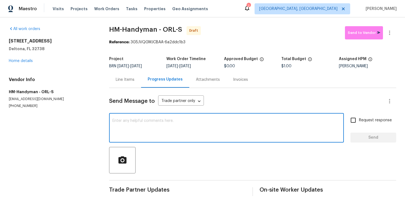
paste textarea "The BA advised that the half bath sink is still leaking and did not pass the re…"
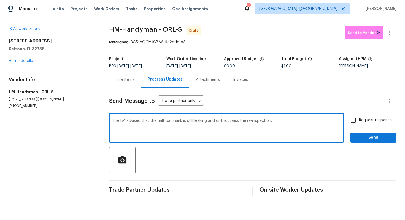
click at [124, 121] on textarea "The BA advised that the half bath sink is still leaking and did not pass the re…" at bounding box center [226, 128] width 228 height 19
type textarea "The agent advised that the half bath sink is still leaking and did not pass the…"
click at [370, 119] on span "Request response" at bounding box center [375, 120] width 33 height 6
click at [359, 119] on input "Request response" at bounding box center [353, 120] width 12 height 12
checkbox input "true"
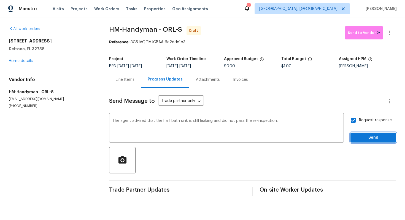
click at [369, 134] on span "Send" at bounding box center [373, 137] width 37 height 7
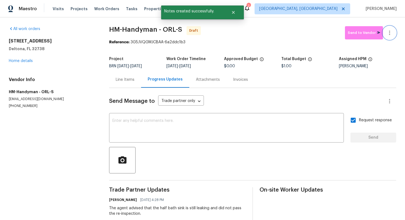
click at [389, 31] on icon "button" at bounding box center [389, 33] width 1 height 4
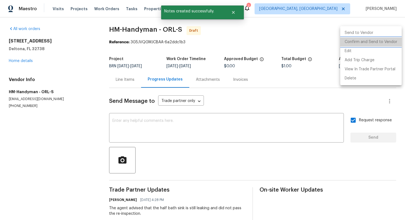
click at [382, 40] on li "Confirm and Send to Vendor" at bounding box center [370, 41] width 61 height 9
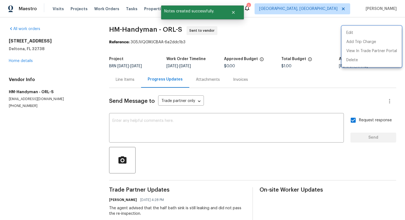
click at [294, 82] on div at bounding box center [202, 110] width 405 height 220
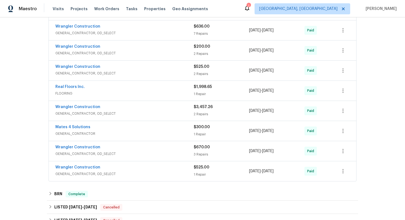
scroll to position [366, 0]
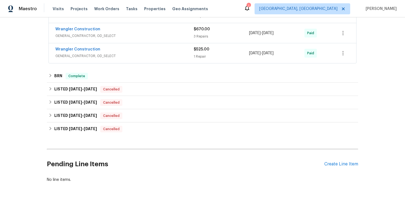
click at [331, 161] on div "Pending Line Items Create Line Item" at bounding box center [202, 164] width 311 height 26
click at [331, 166] on div "Create Line Item" at bounding box center [341, 163] width 34 height 5
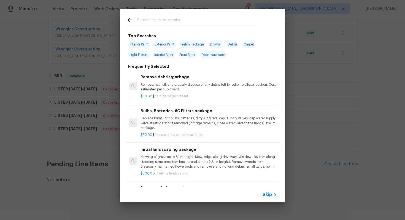
click at [270, 195] on span "Skip" at bounding box center [266, 195] width 9 height 6
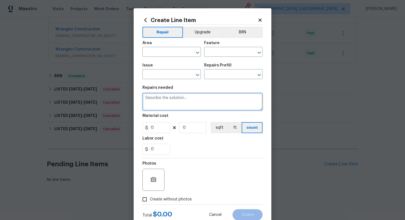
click at [229, 104] on textarea at bounding box center [202, 102] width 120 height 18
paste textarea "Rework: Received feedback the HVAC unit isn't cooling. Please repair ASAP due t…"
type textarea "Rework: Received feedback the HVAC unit isn't cooling. Please repair ASAP due t…"
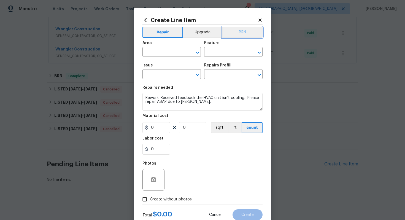
click at [251, 31] on button "BRN" at bounding box center [242, 32] width 40 height 11
click at [171, 53] on input "text" at bounding box center [163, 52] width 43 height 9
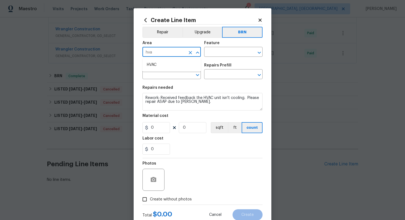
click at [171, 61] on li "HVAC" at bounding box center [171, 64] width 58 height 9
type input "HVAC"
click at [210, 54] on input "text" at bounding box center [225, 52] width 43 height 9
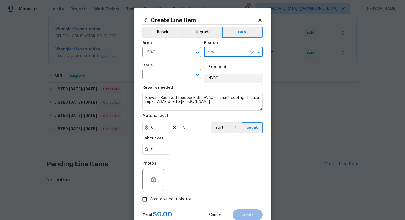
click at [210, 77] on li "HVAC" at bounding box center [233, 78] width 58 height 9
type input "HVAC"
click at [163, 76] on input "text" at bounding box center [163, 74] width 43 height 9
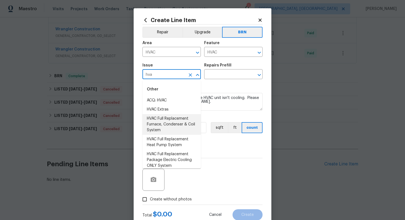
click at [166, 122] on li "HVAC Full Replacement Furnace, Condenser & Coil System" at bounding box center [171, 124] width 58 height 21
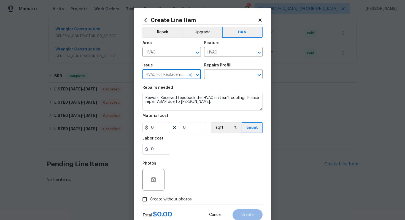
type input "HVAC Full Replacement Furnace, Condenser & Coil System"
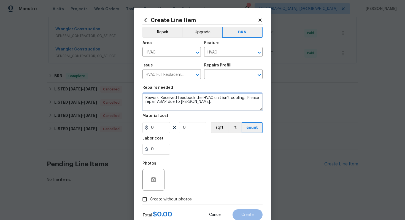
drag, startPoint x: 145, startPoint y: 99, endPoint x: 204, endPoint y: 104, distance: 58.8
click at [204, 104] on textarea "Rework: Received feedback the HVAC unit isn't cooling. Please repair ASAP due t…" at bounding box center [202, 102] width 120 height 18
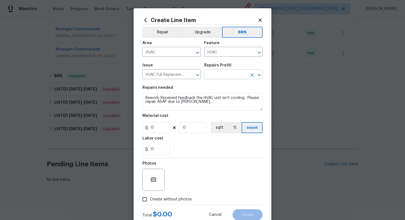
click at [223, 75] on input "text" at bounding box center [225, 74] width 43 height 9
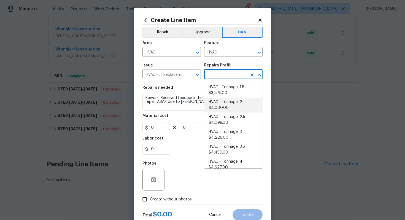
click at [228, 105] on li "HVAC - Tonnage: 2 $4,000.00" at bounding box center [233, 104] width 58 height 15
type input "HVAC - Tonnage: 2 $4,000.00"
type textarea "Replace 2 Ton Furnace, Condenser & Coil System. SEER2 14.3 Gas Split System Mat…"
type input "4000"
type input "1"
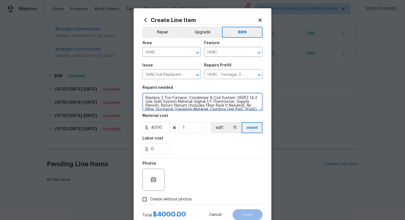
scroll to position [27, 0]
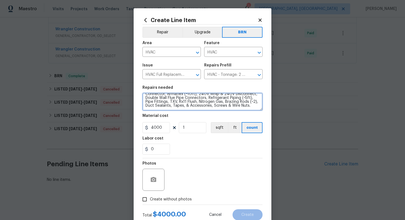
drag, startPoint x: 144, startPoint y: 99, endPoint x: 185, endPoint y: 115, distance: 44.0
click at [185, 115] on section "Repairs needed Replace 2 Ton Furnace, Condenser & Coil System. SEER2 14.3 Gas S…" at bounding box center [202, 119] width 120 height 75
paste textarea "work: Received feedback the HVAC unit isn't cooling. Please repair ASAP due to …"
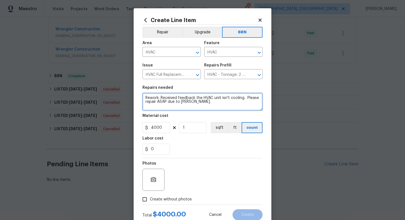
scroll to position [0, 0]
type textarea "Rework: Received feedback the HVAC unit isn't cooling. Please repair ASAP due t…"
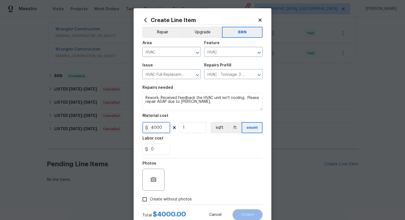
click at [153, 128] on input "4000" at bounding box center [156, 127] width 28 height 11
type input "0"
click at [160, 150] on input "0" at bounding box center [156, 148] width 28 height 11
type input "1"
click at [199, 170] on div "Photos" at bounding box center [202, 176] width 120 height 36
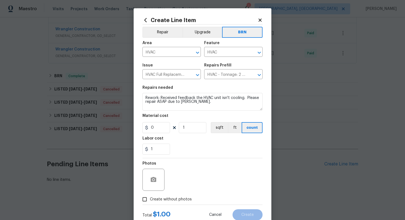
click at [176, 200] on span "Create without photos" at bounding box center [171, 199] width 42 height 6
click at [150, 200] on input "Create without photos" at bounding box center [144, 199] width 10 height 10
checkbox input "true"
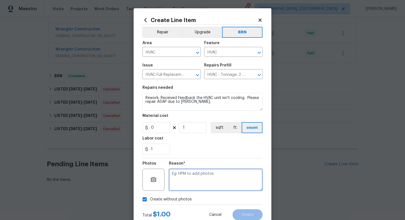
click at [189, 181] on textarea at bounding box center [216, 180] width 94 height 22
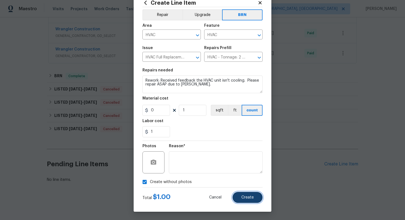
click at [247, 197] on span "Create" at bounding box center [247, 197] width 12 height 4
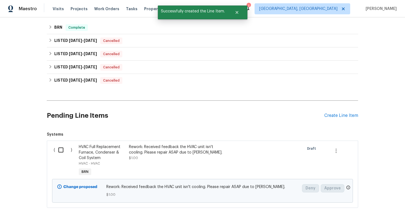
scroll to position [432, 0]
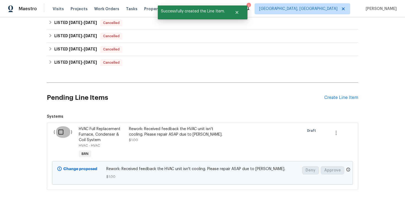
click at [61, 131] on input "checkbox" at bounding box center [63, 132] width 16 height 12
checkbox input "true"
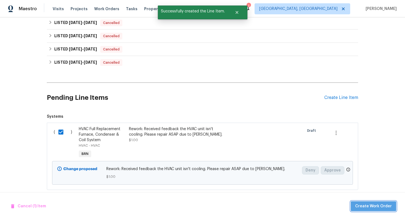
click at [379, 203] on span "Create Work Order" at bounding box center [373, 206] width 37 height 7
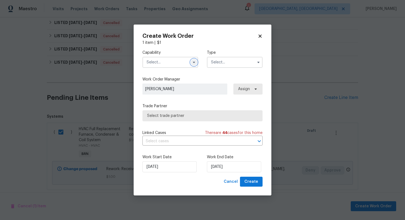
click at [195, 64] on icon "button" at bounding box center [194, 62] width 4 height 4
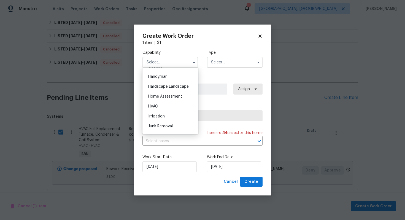
scroll to position [290, 0]
click at [175, 112] on div "HVAC" at bounding box center [170, 116] width 53 height 10
type input "HVAC"
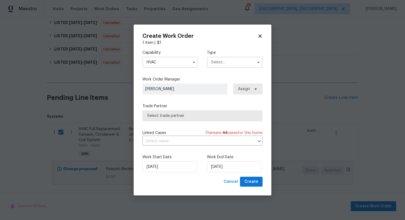
click at [223, 62] on input "text" at bounding box center [235, 62] width 56 height 11
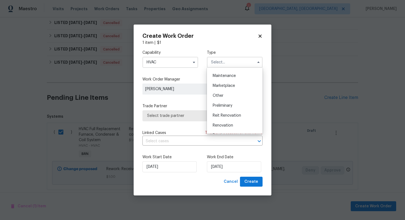
scroll to position [125, 0]
click at [221, 98] on span "Resale" at bounding box center [219, 98] width 12 height 4
type input "Resale"
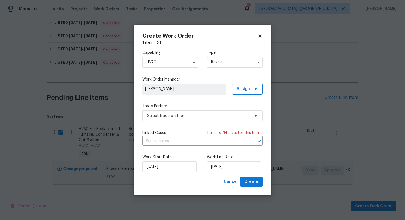
scroll to position [0, 0]
click at [180, 145] on input "text" at bounding box center [194, 141] width 105 height 9
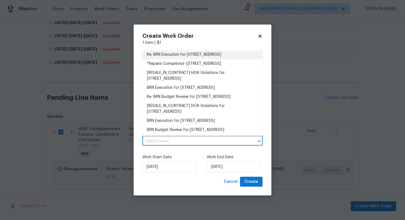
click at [197, 58] on li "Re: BRN Execution for 9479 Lake Serena Dr, Boca Raton, FL 33496" at bounding box center [202, 54] width 120 height 9
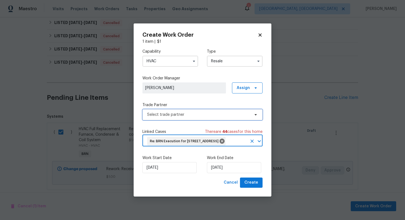
click at [189, 112] on span "Select trade partner" at bounding box center [198, 115] width 103 height 6
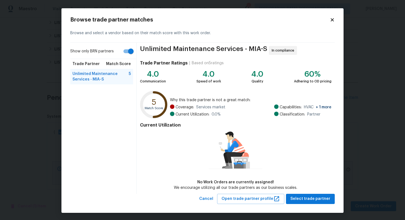
click at [126, 51] on input "Show only BRN partners" at bounding box center [130, 51] width 31 height 10
checkbox input "false"
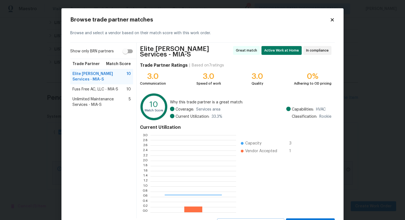
scroll to position [77, 86]
click at [107, 88] on span "Fuss Free AC, LLC - MIA-S" at bounding box center [95, 89] width 46 height 6
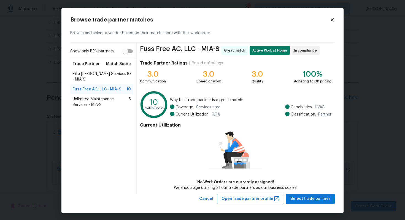
scroll to position [1, 0]
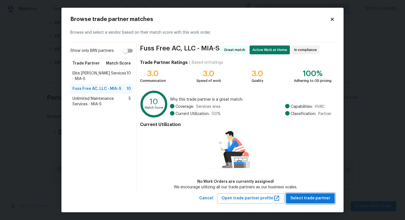
click at [306, 196] on span "Select trade partner" at bounding box center [310, 198] width 40 height 7
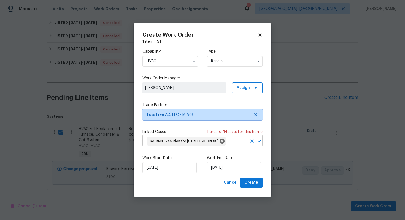
scroll to position [0, 0]
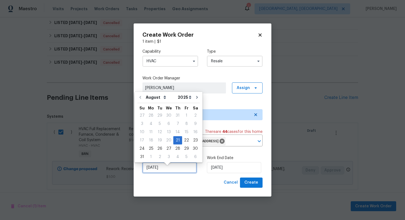
click at [155, 172] on input "[DATE]" at bounding box center [169, 167] width 54 height 11
click at [176, 141] on div "21" at bounding box center [177, 140] width 9 height 8
click at [214, 170] on input "[DATE]" at bounding box center [234, 167] width 54 height 11
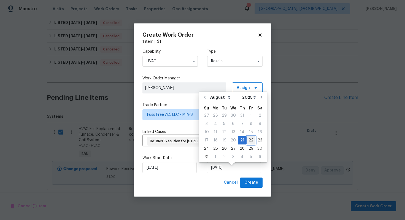
click at [246, 137] on div "22" at bounding box center [250, 140] width 9 height 8
type input "[DATE]"
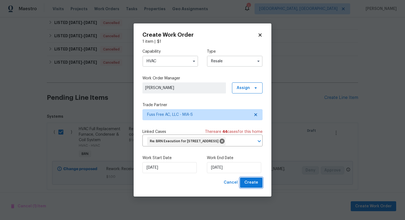
click at [254, 186] on span "Create" at bounding box center [251, 182] width 14 height 7
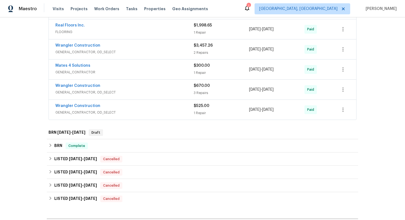
scroll to position [379, 0]
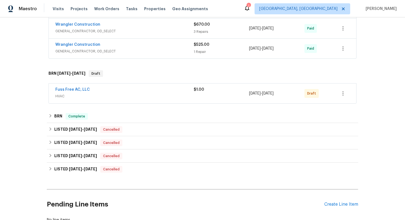
scroll to position [364, 0]
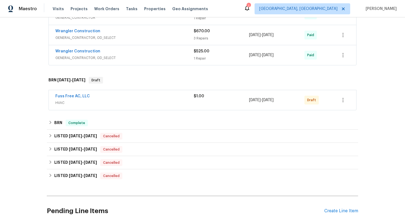
click at [76, 98] on span "Fuss Free AC, LLC" at bounding box center [72, 96] width 34 height 6
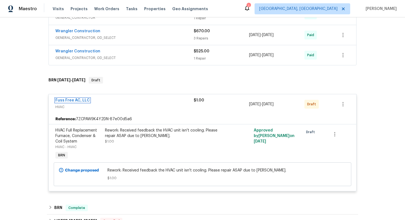
click at [74, 100] on link "Fuss Free AC, LLC" at bounding box center [72, 100] width 34 height 4
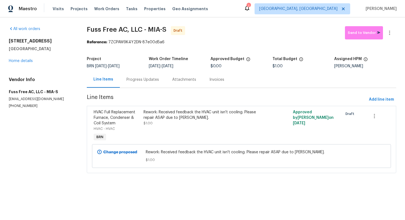
click at [188, 120] on div "Rework: Received feedback the HVAC unit isn't cooling. Please repair ASAP due t…" at bounding box center [203, 114] width 121 height 11
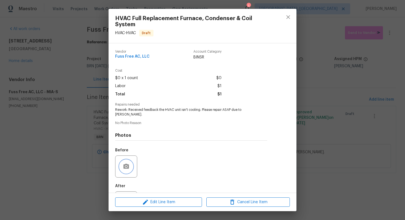
click at [131, 160] on button "button" at bounding box center [126, 166] width 13 height 13
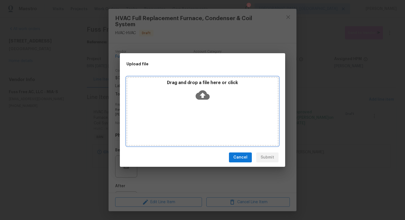
click at [205, 91] on icon at bounding box center [203, 94] width 14 height 9
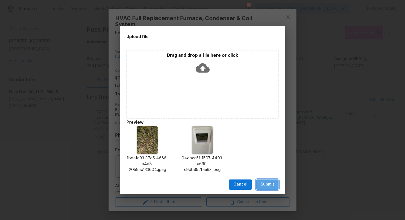
click at [270, 179] on button "Submit" at bounding box center [267, 184] width 22 height 10
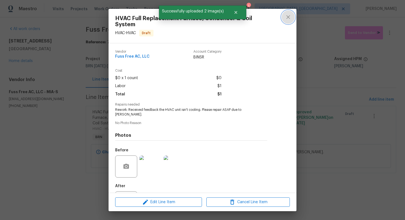
click at [290, 16] on button "close" at bounding box center [287, 16] width 13 height 13
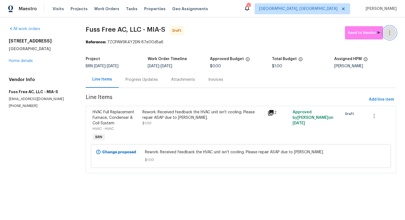
click at [388, 33] on icon "button" at bounding box center [389, 32] width 7 height 7
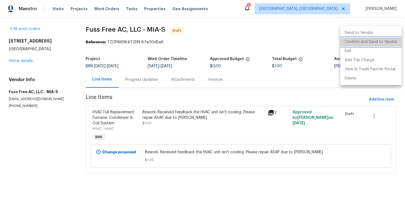
click at [378, 41] on li "Confirm and Send to Vendor" at bounding box center [370, 41] width 61 height 9
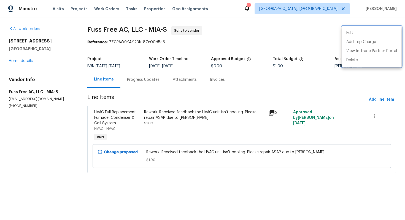
click at [150, 82] on div at bounding box center [202, 110] width 405 height 220
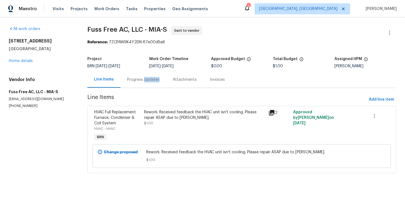
click at [150, 82] on div "Progress Updates" at bounding box center [143, 80] width 32 height 6
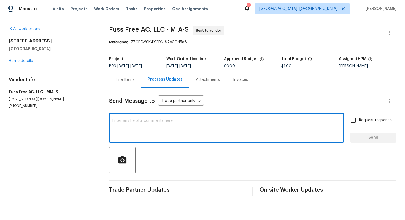
click at [149, 123] on textarea at bounding box center [226, 128] width 228 height 19
type textarea "P"
type textarea "O"
type textarea "This is a rework, please check."
click at [352, 120] on input "Request response" at bounding box center [353, 120] width 12 height 12
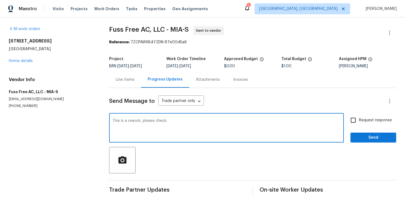
checkbox input "true"
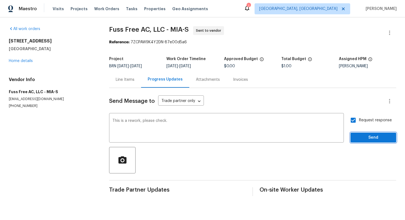
click at [367, 135] on span "Send" at bounding box center [373, 137] width 37 height 7
